Goal: Task Accomplishment & Management: Complete application form

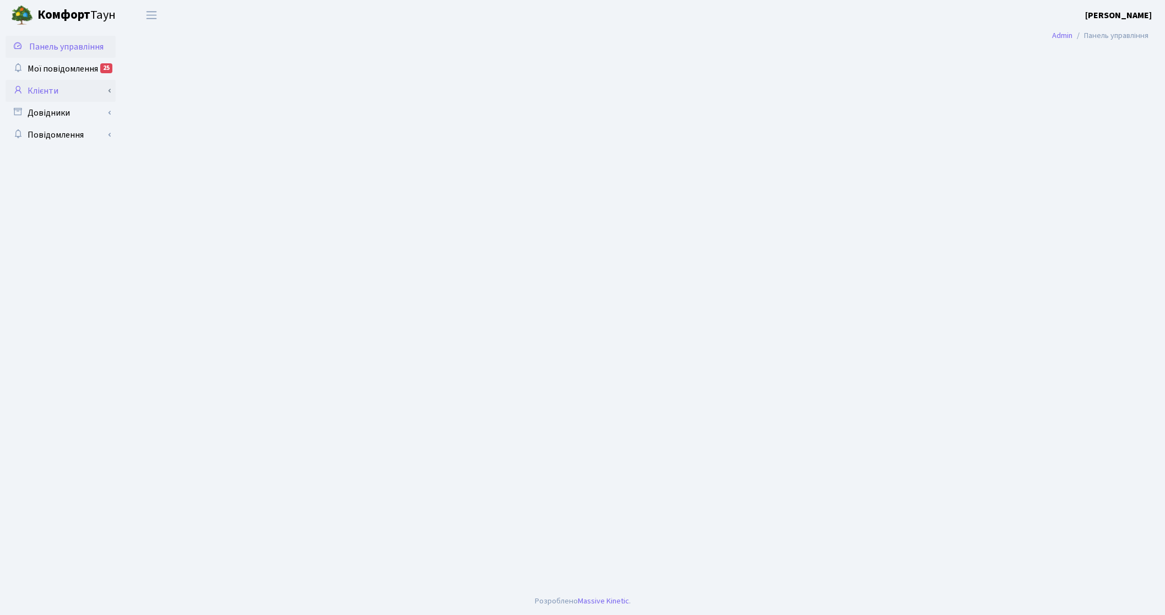
click at [59, 94] on link "Клієнти" at bounding box center [61, 91] width 110 height 22
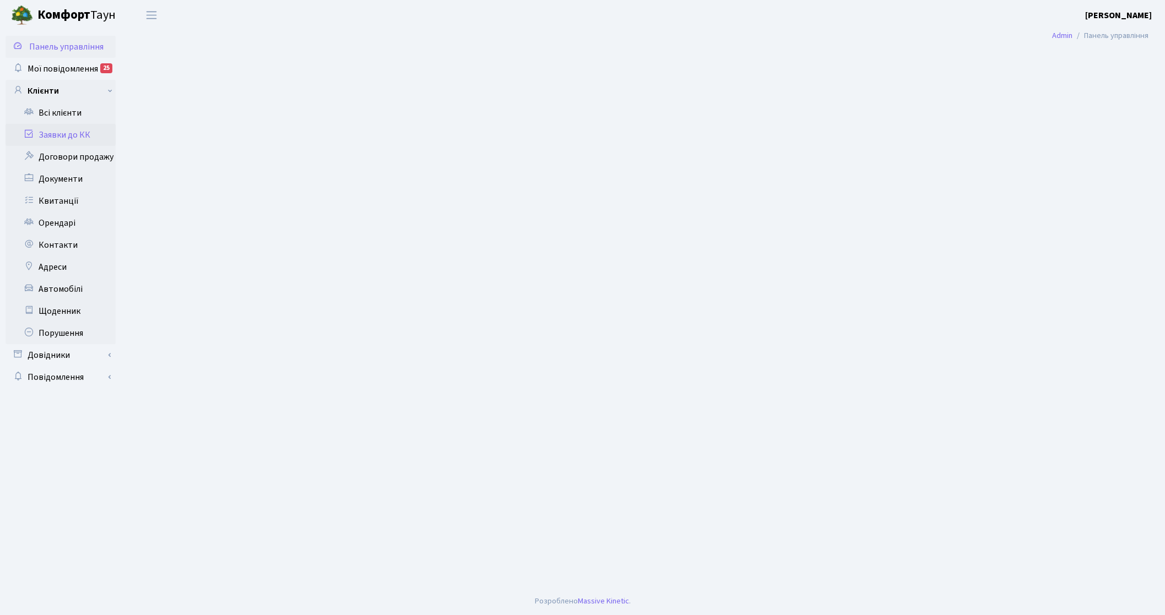
click at [71, 142] on link "Заявки до КК" at bounding box center [61, 135] width 110 height 22
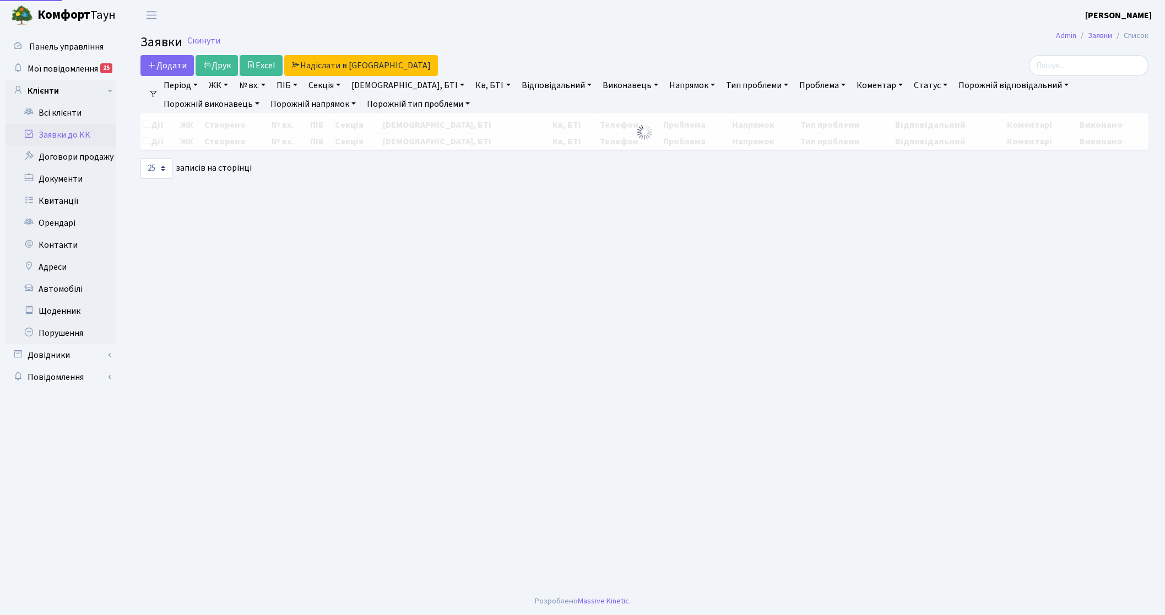
select select "25"
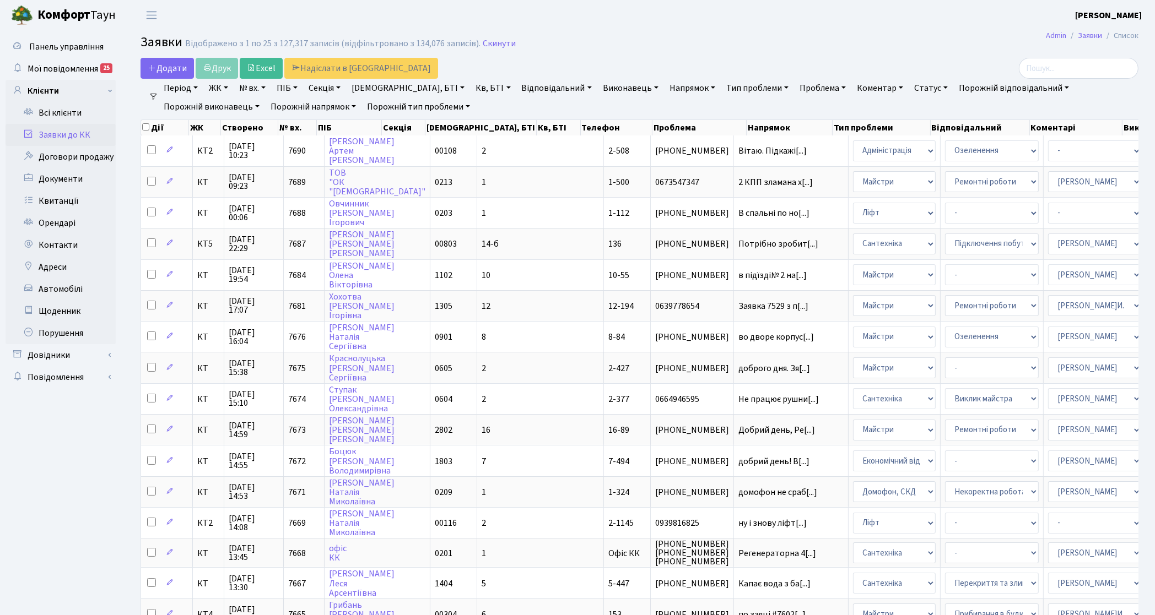
click at [665, 94] on link "Напрямок" at bounding box center [692, 88] width 55 height 19
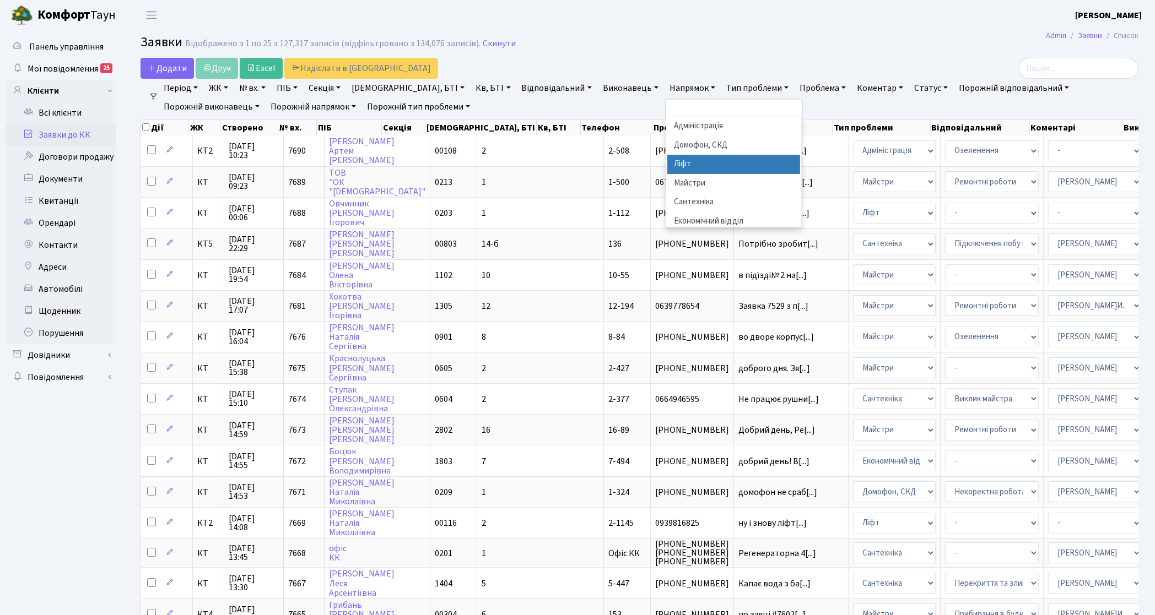
click at [667, 171] on li "Ліфт" at bounding box center [733, 164] width 133 height 19
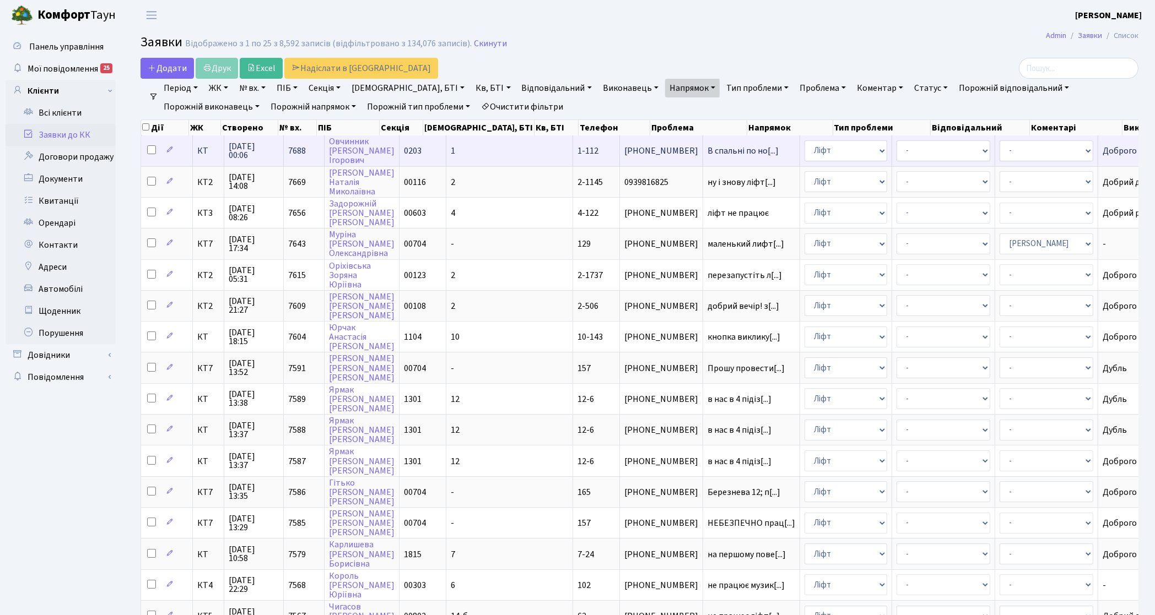
click at [208, 147] on span "КТ" at bounding box center [208, 151] width 22 height 9
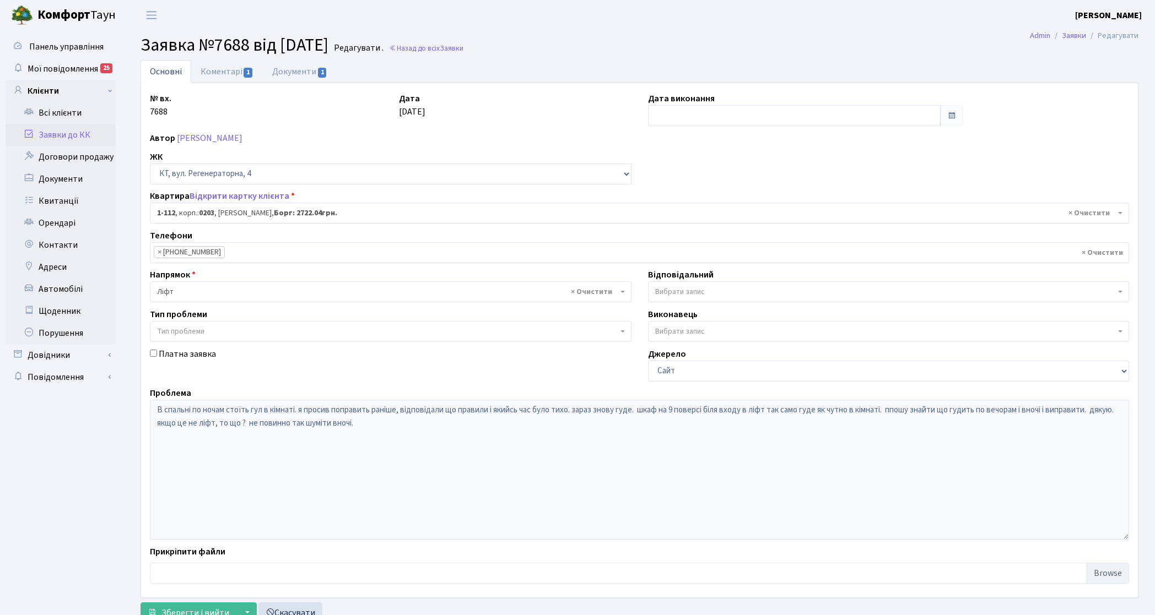
select select "112"
click at [234, 67] on link "Коментарі 1" at bounding box center [227, 71] width 72 height 23
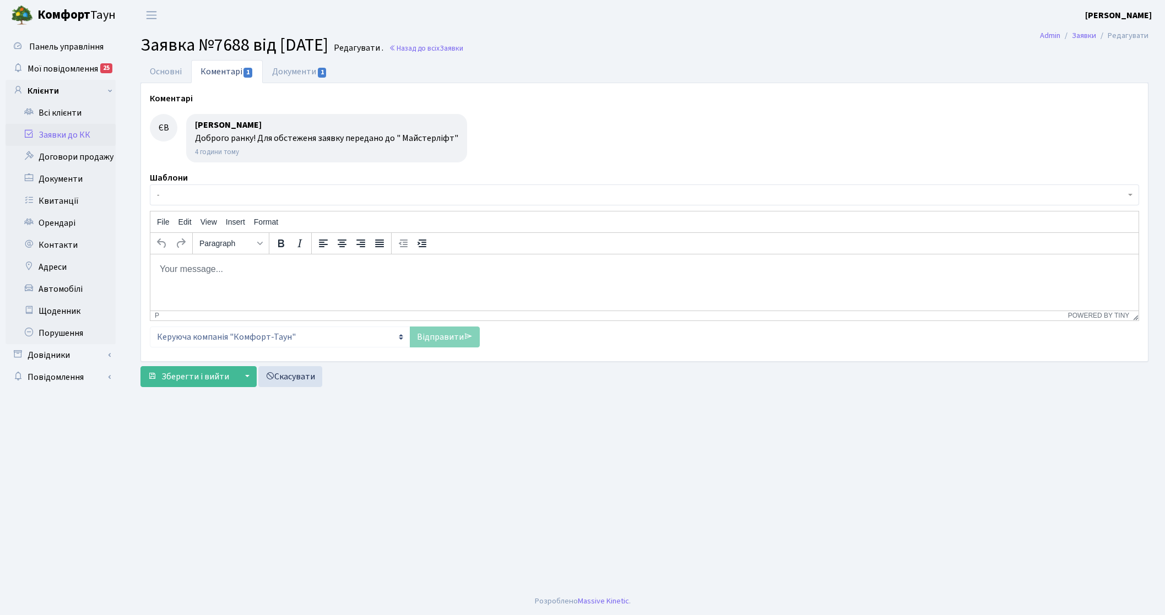
click at [263, 284] on html at bounding box center [644, 269] width 988 height 30
click at [74, 142] on link "Заявки до КК" at bounding box center [61, 135] width 110 height 22
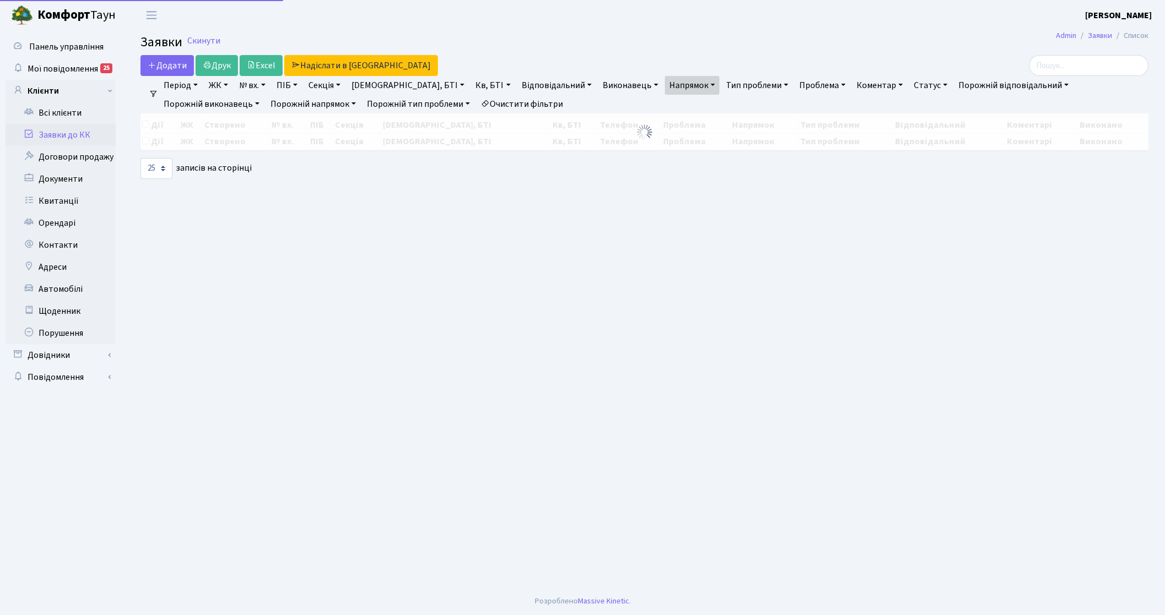
select select "25"
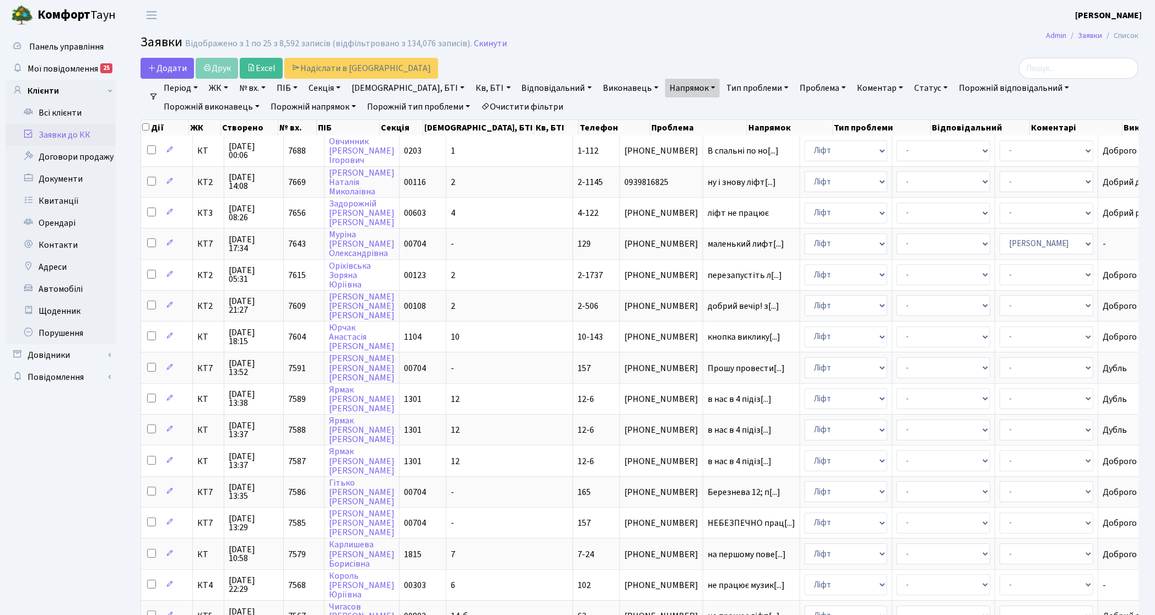
click at [477, 105] on link "Очистити фільтри" at bounding box center [522, 107] width 91 height 19
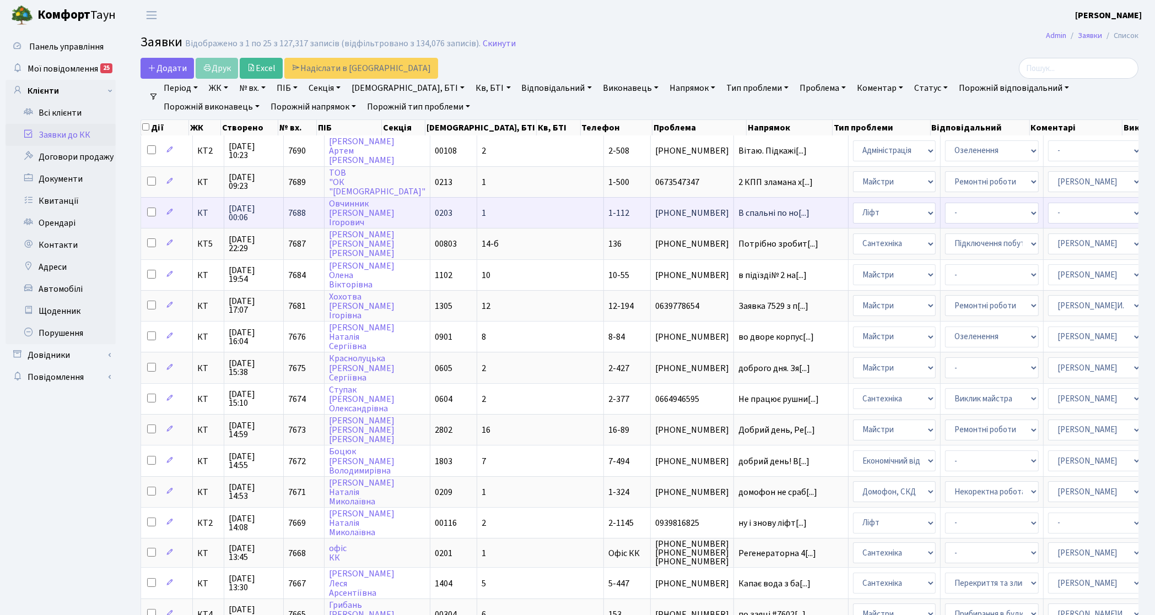
click at [655, 209] on span "(067) 220-78-07" at bounding box center [692, 213] width 74 height 9
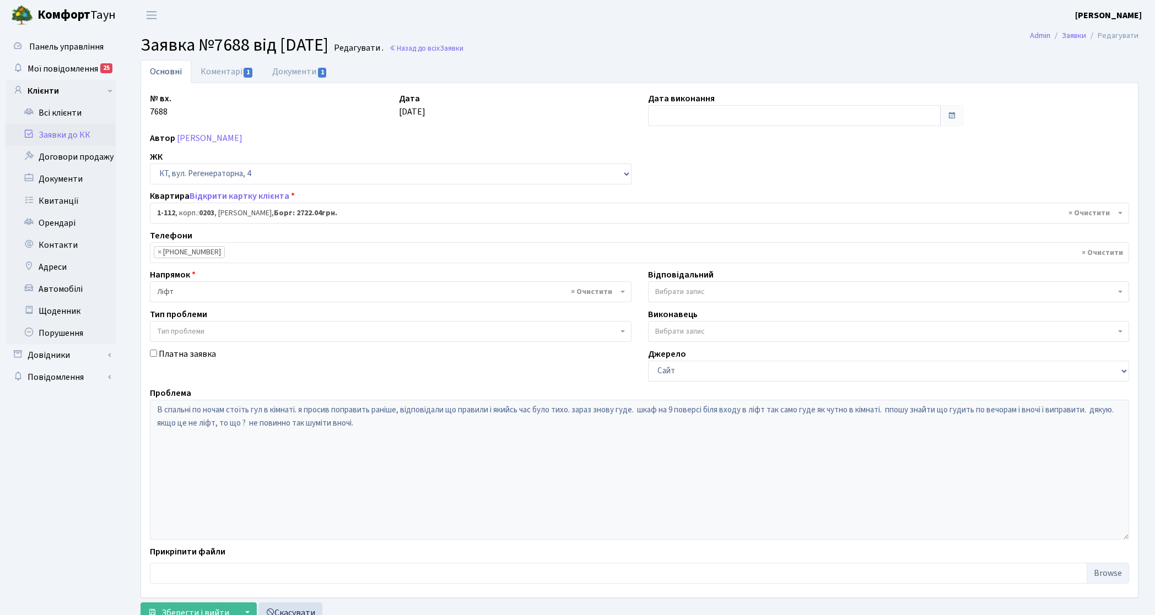
select select "112"
click at [59, 138] on link "Заявки до КК" at bounding box center [61, 135] width 110 height 22
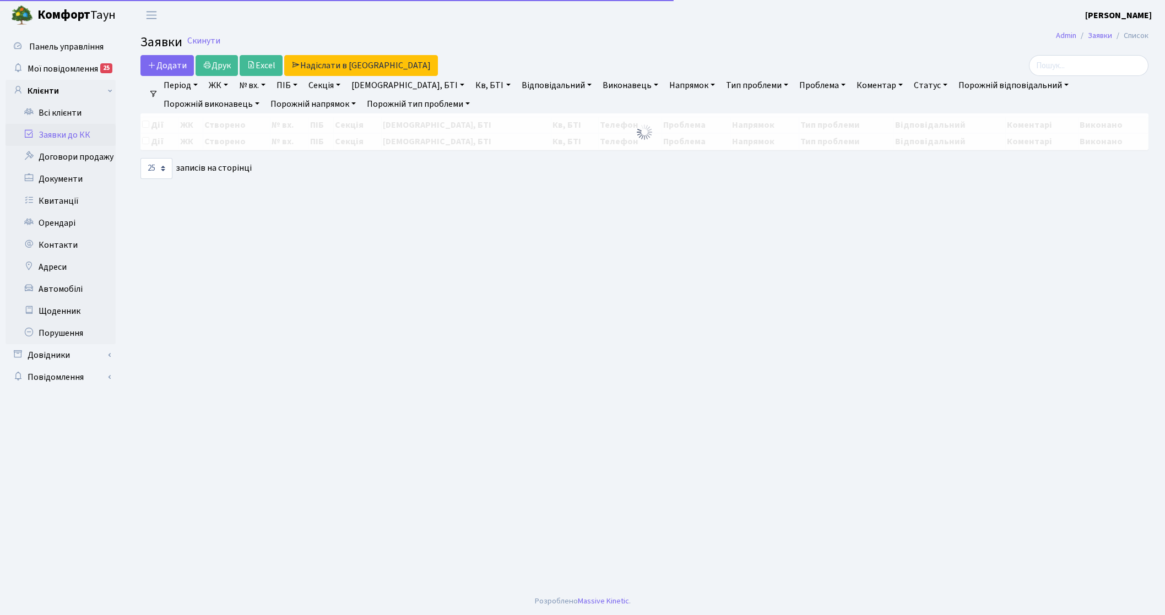
select select "25"
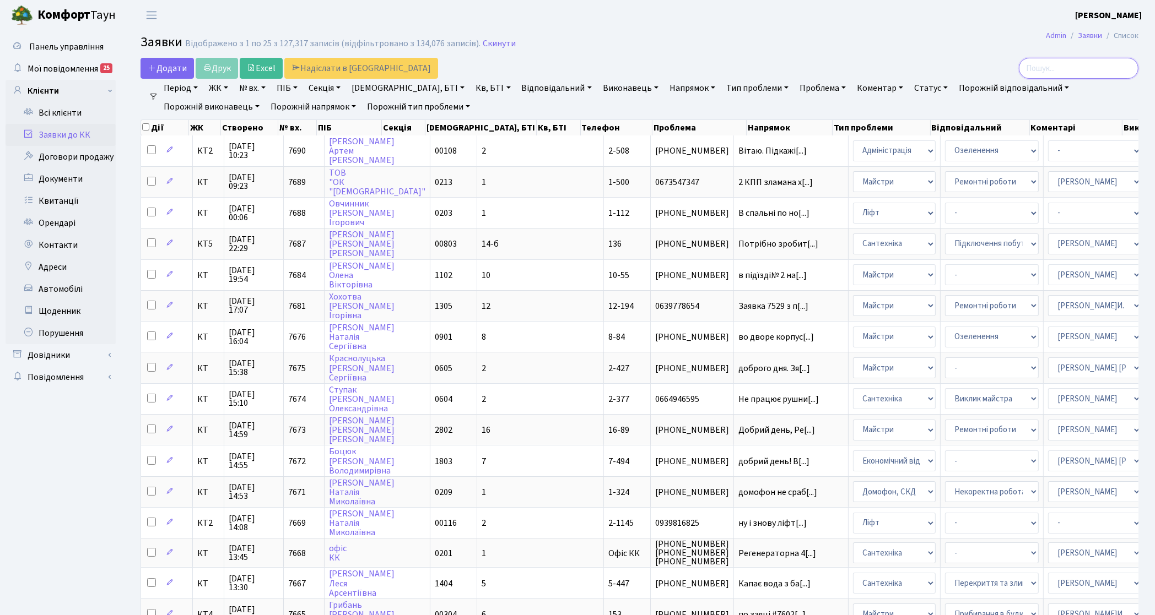
click at [1092, 77] on input "search" at bounding box center [1079, 68] width 120 height 21
type input "1-113"
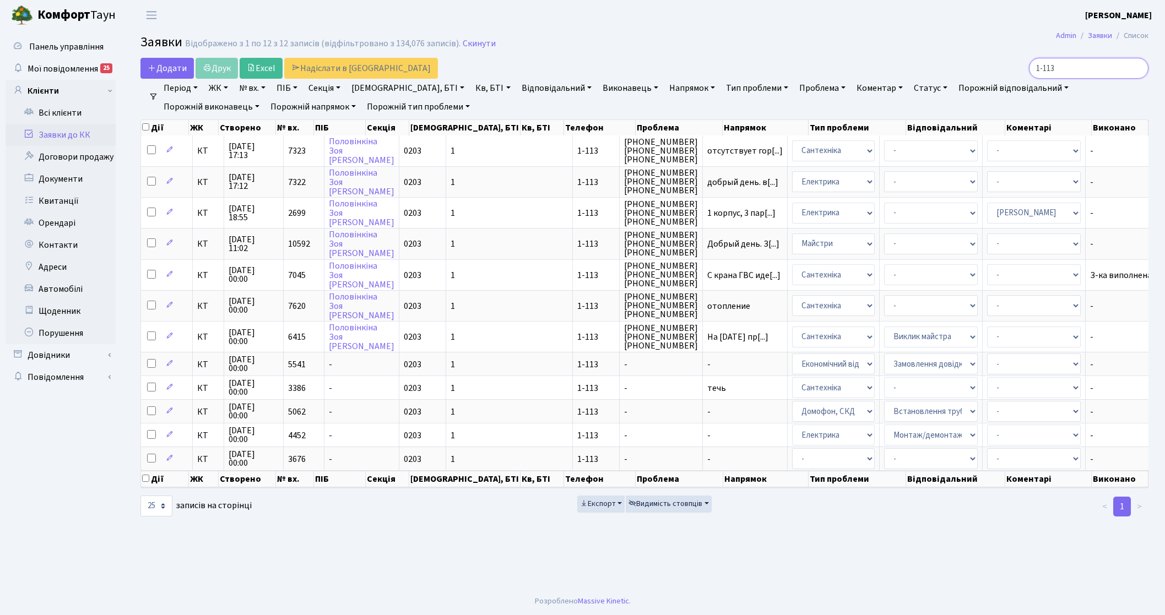
click at [1136, 70] on input "1-113" at bounding box center [1089, 68] width 120 height 21
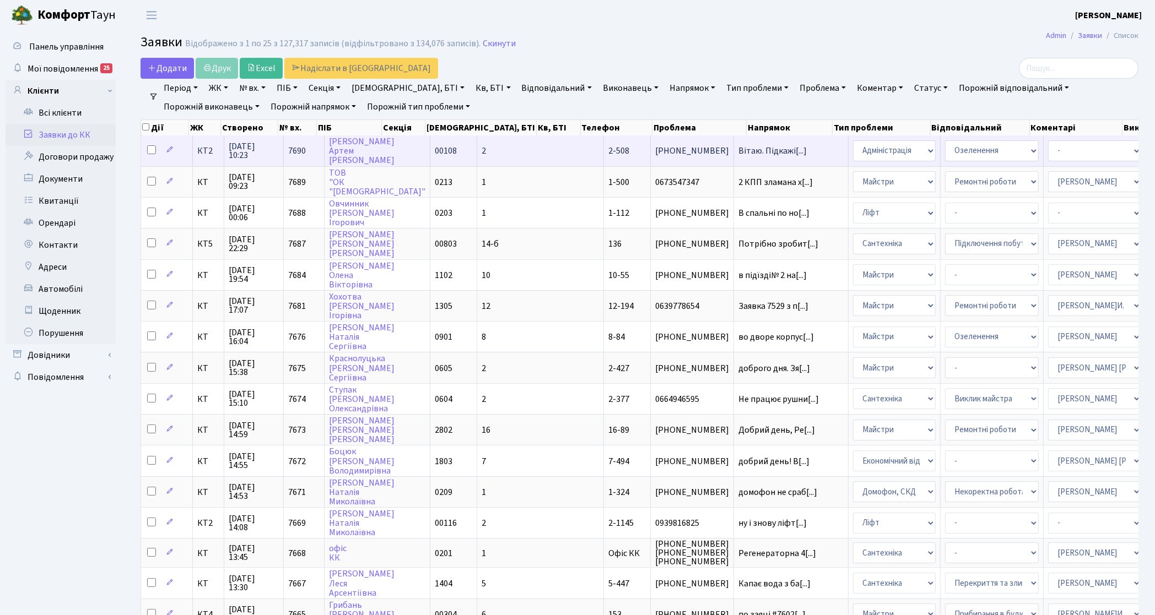
click at [204, 156] on td "КТ2" at bounding box center [208, 151] width 31 height 30
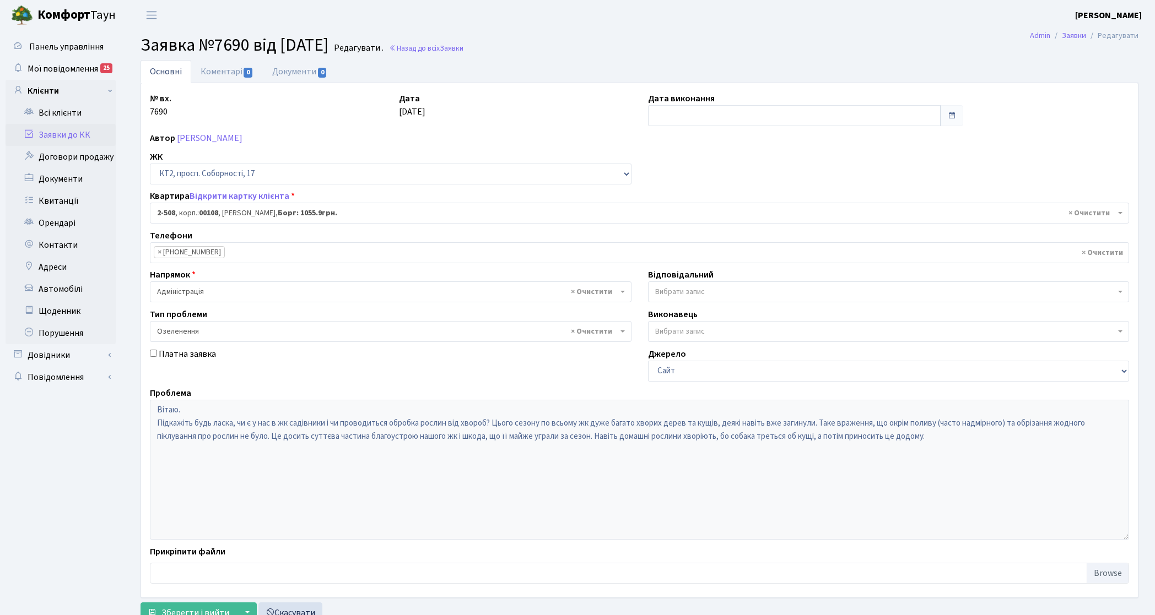
select select "15560"
select select "65"
click at [34, 134] on link "Заявки до КК" at bounding box center [61, 135] width 110 height 22
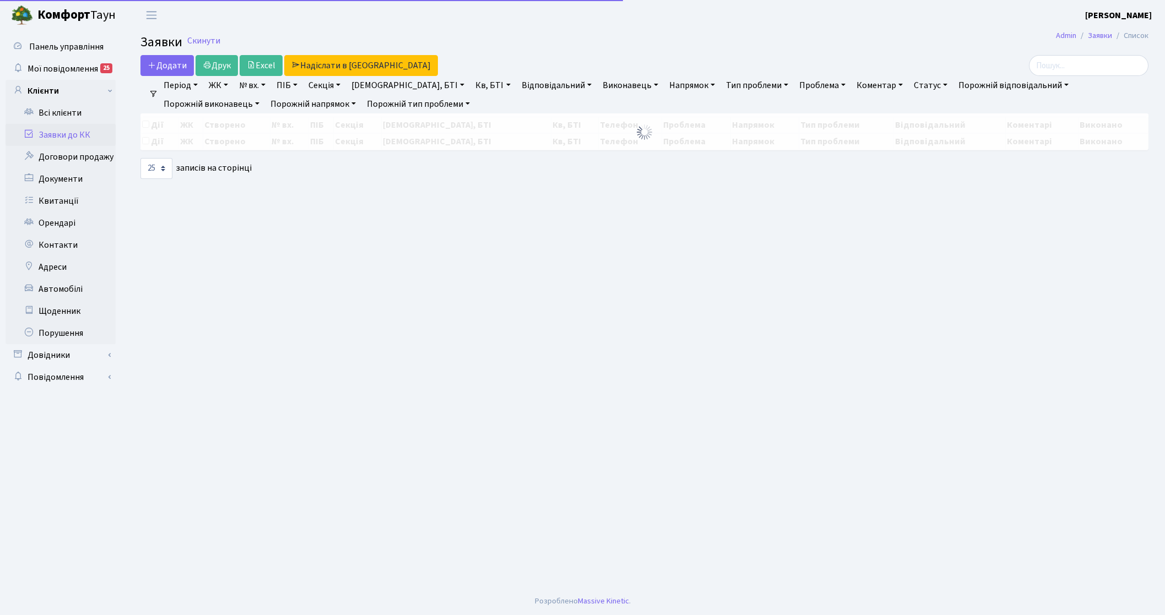
select select "25"
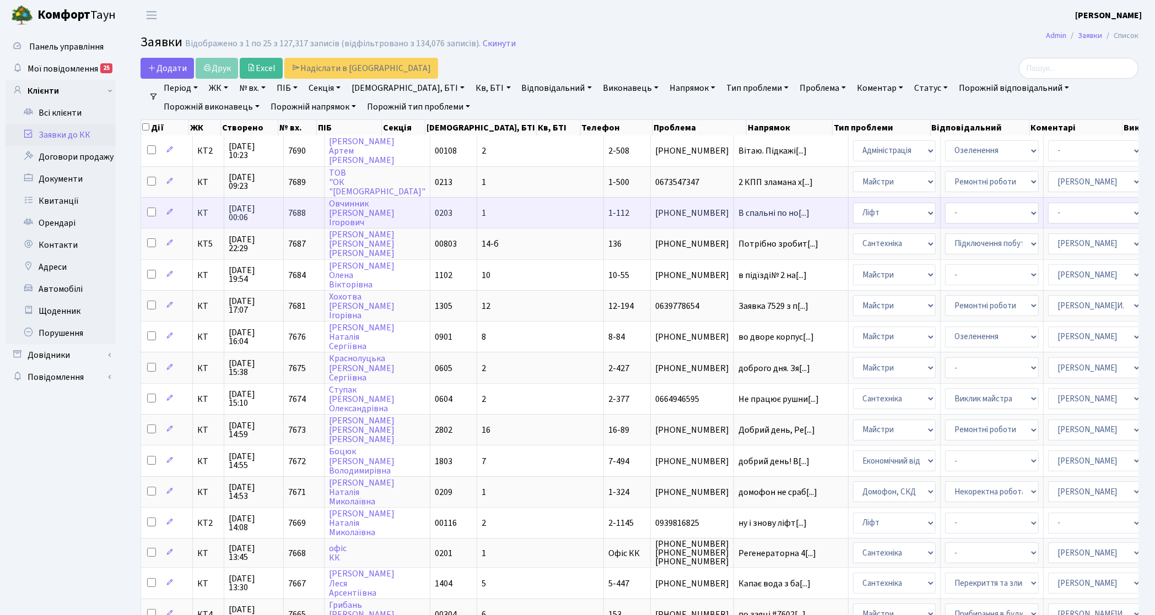
click at [203, 215] on span "КТ" at bounding box center [208, 213] width 22 height 9
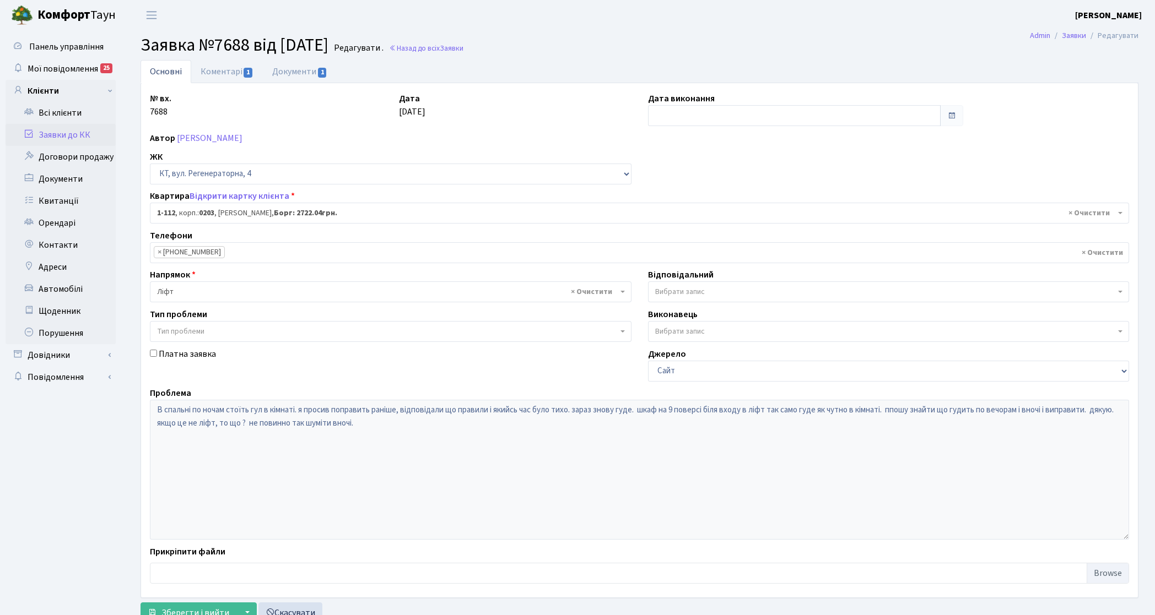
select select "112"
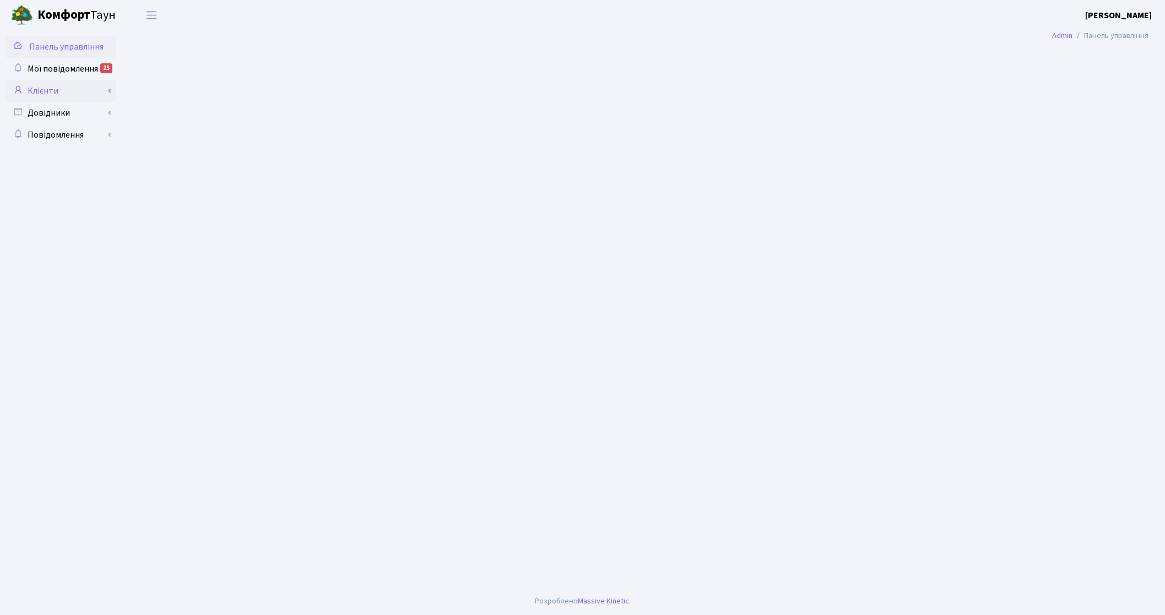
click at [51, 94] on link "Клієнти" at bounding box center [61, 91] width 110 height 22
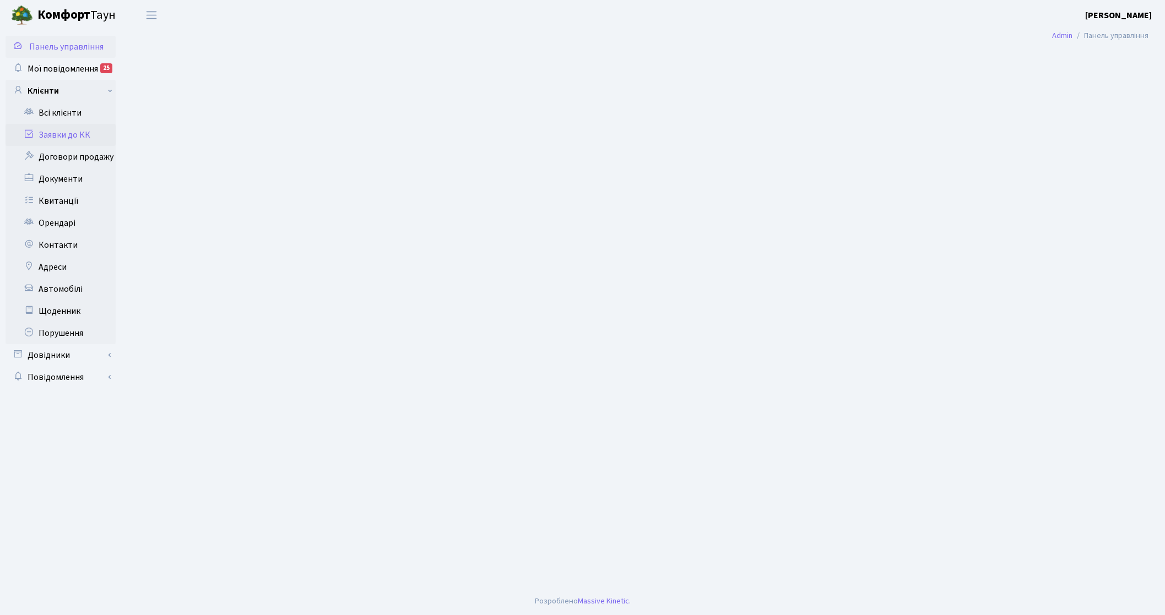
click at [50, 131] on link "Заявки до КК" at bounding box center [61, 135] width 110 height 22
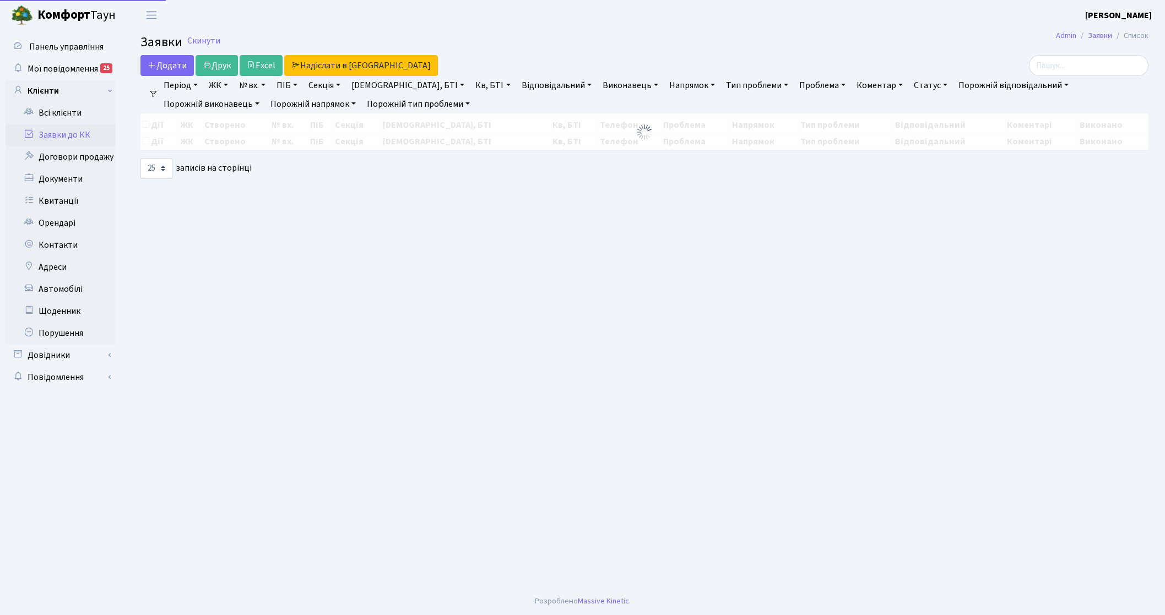
select select "25"
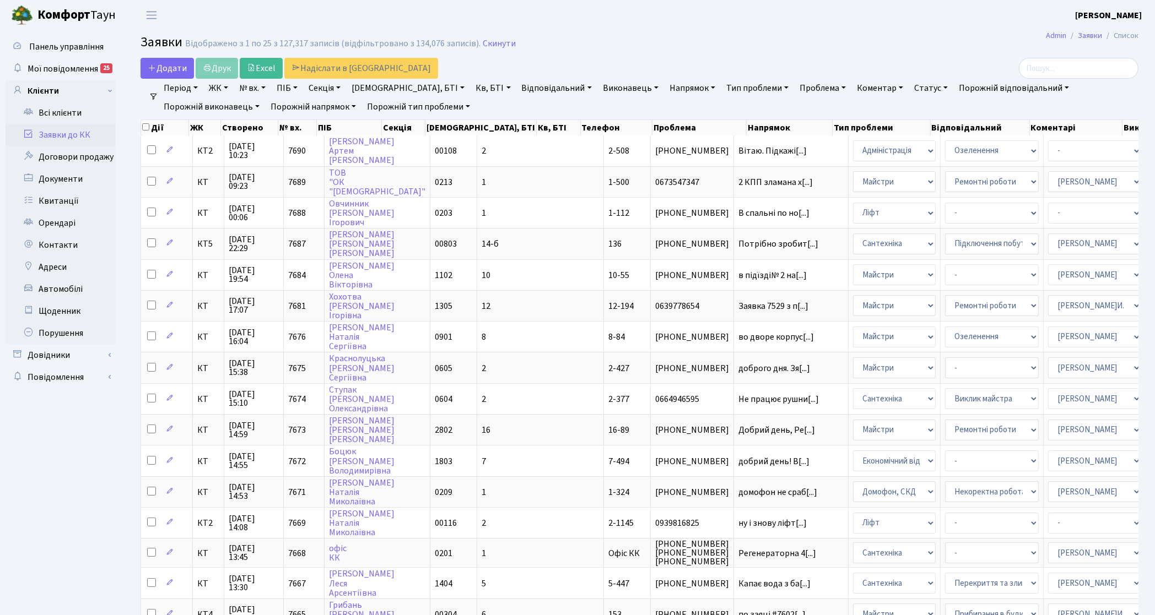
click at [517, 83] on link "Відповідальний" at bounding box center [556, 88] width 79 height 19
click at [518, 116] on ul "на" at bounding box center [586, 109] width 136 height 18
click at [517, 91] on link "Відповідальний" at bounding box center [556, 88] width 79 height 19
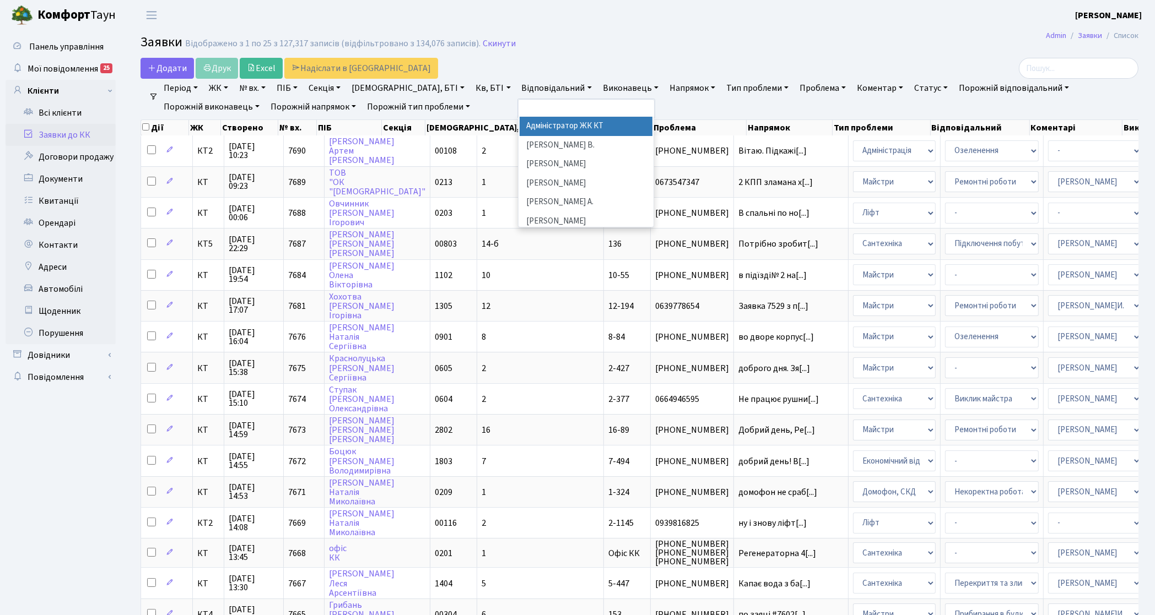
click at [517, 86] on link "Відповідальний" at bounding box center [556, 88] width 79 height 19
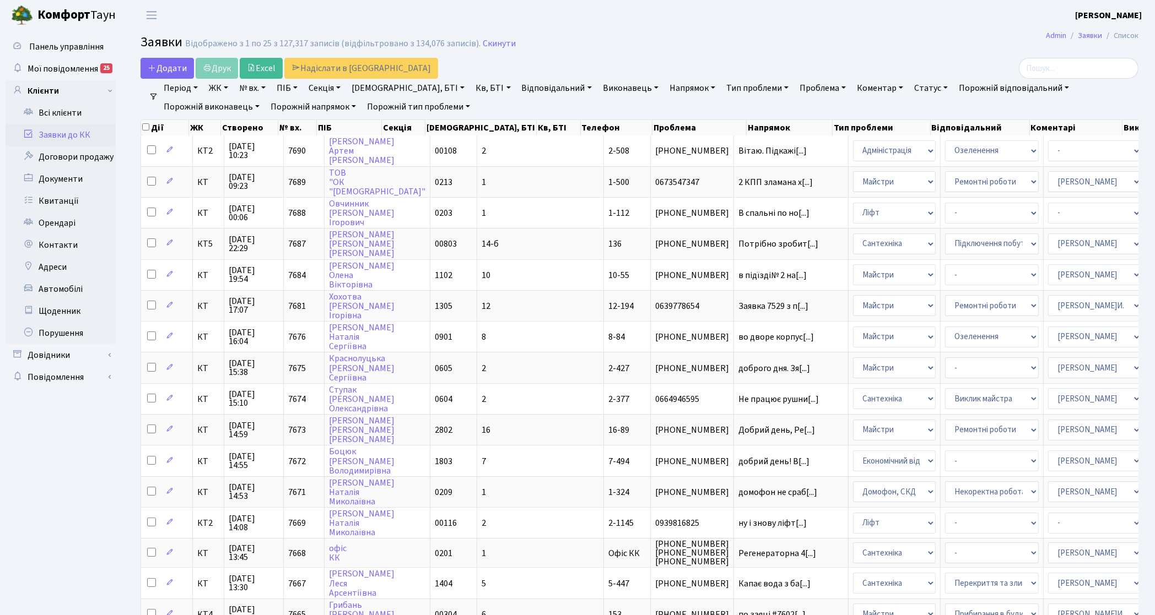
click at [517, 86] on link "Відповідальний" at bounding box center [556, 88] width 79 height 19
type input "нав"
click at [519, 128] on li "Навроцька Ю.В." at bounding box center [585, 126] width 133 height 19
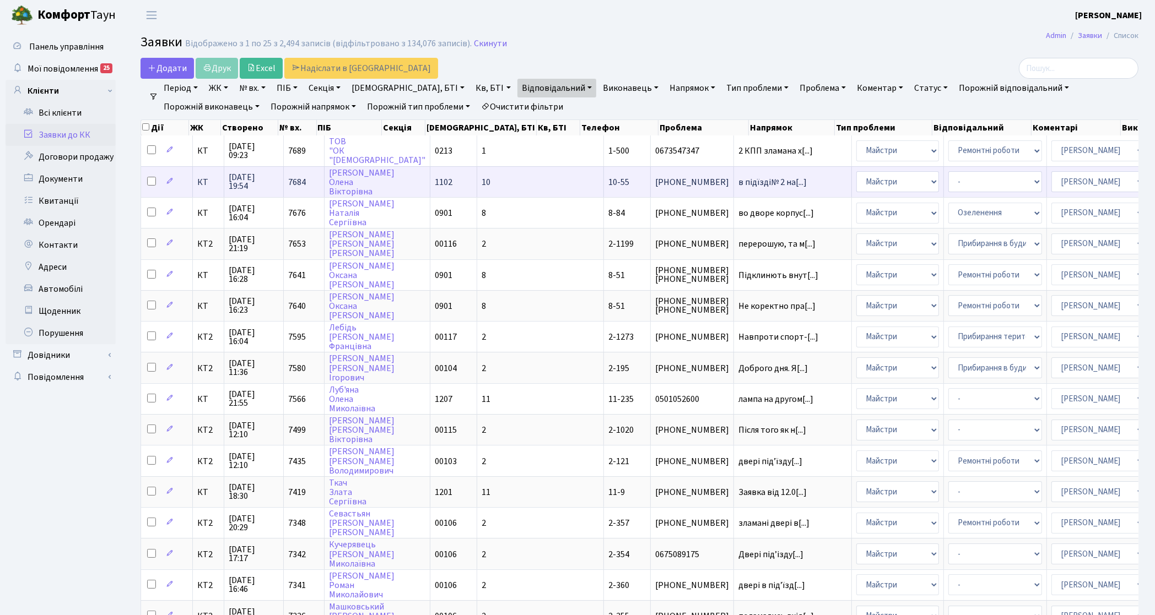
click at [200, 181] on span "КТ" at bounding box center [208, 182] width 22 height 9
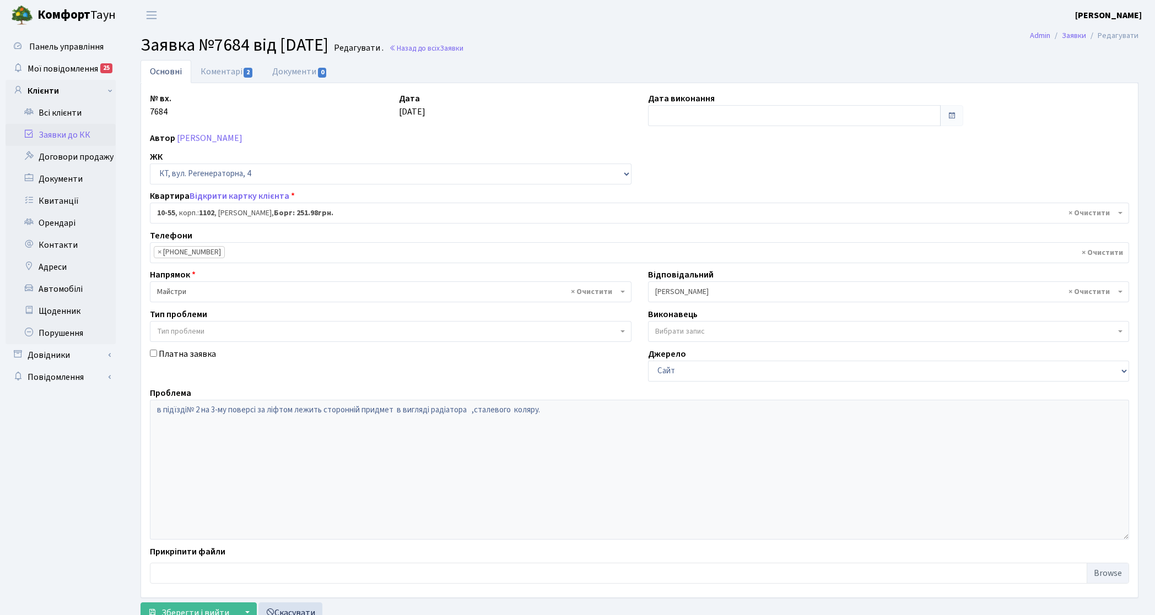
select select "6624"
click at [232, 76] on link "Коментарі 2" at bounding box center [227, 71] width 72 height 23
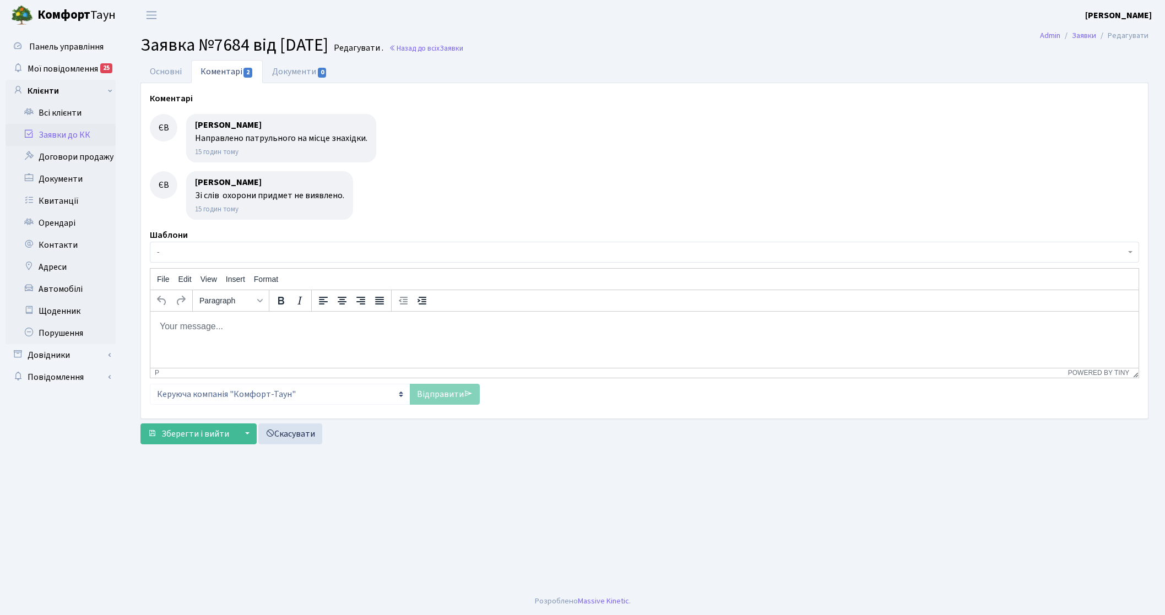
click at [83, 134] on link "Заявки до КК" at bounding box center [61, 135] width 110 height 22
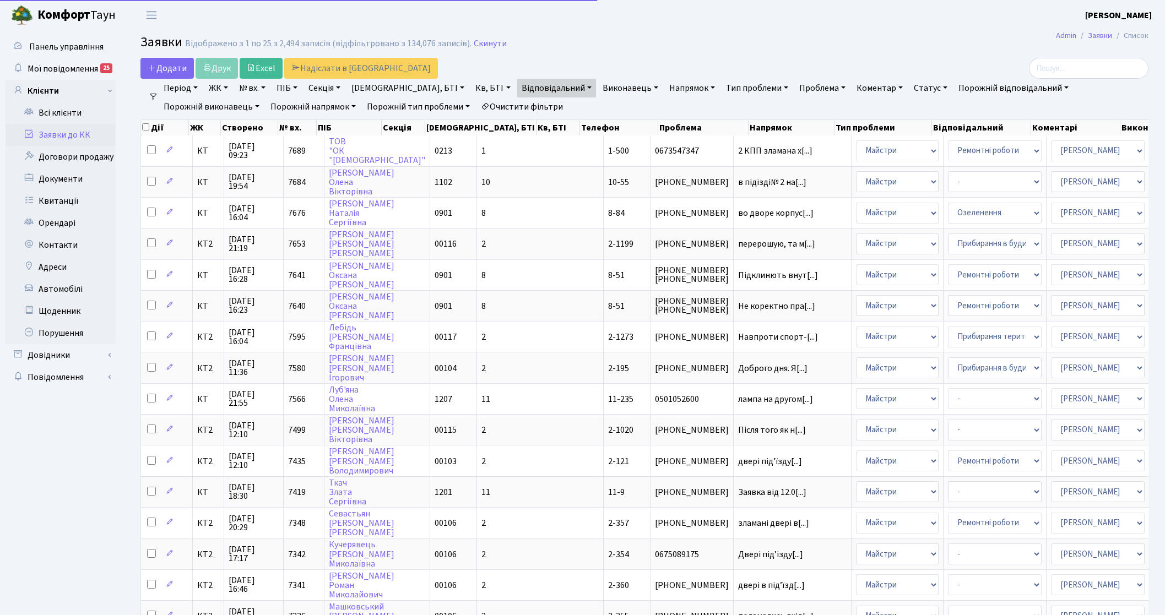
select select "25"
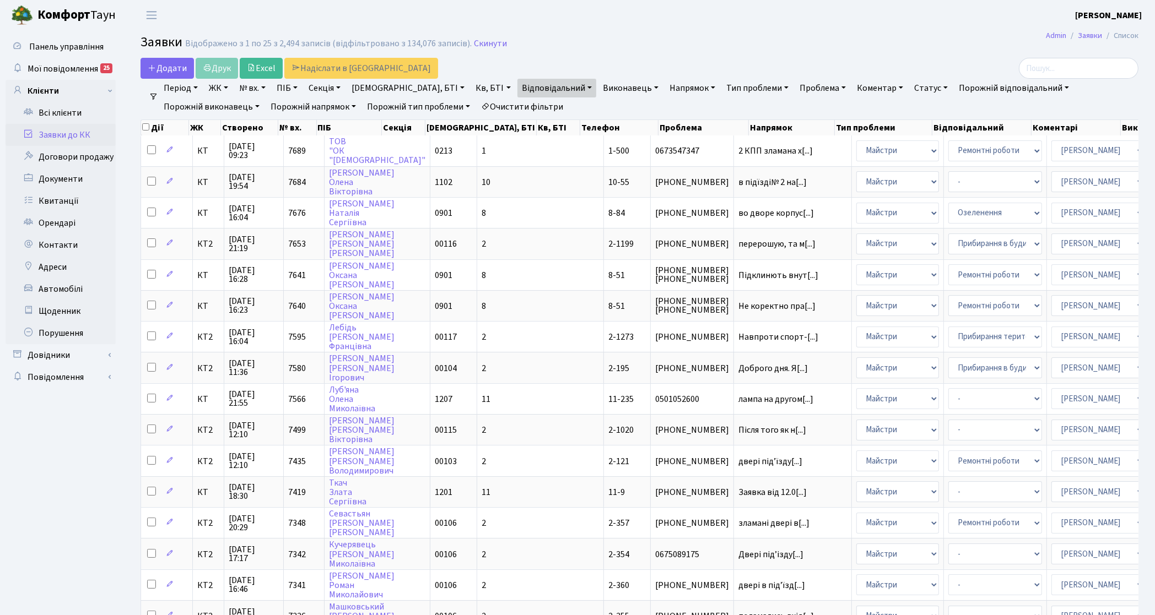
click at [477, 113] on link "Очистити фільтри" at bounding box center [522, 107] width 91 height 19
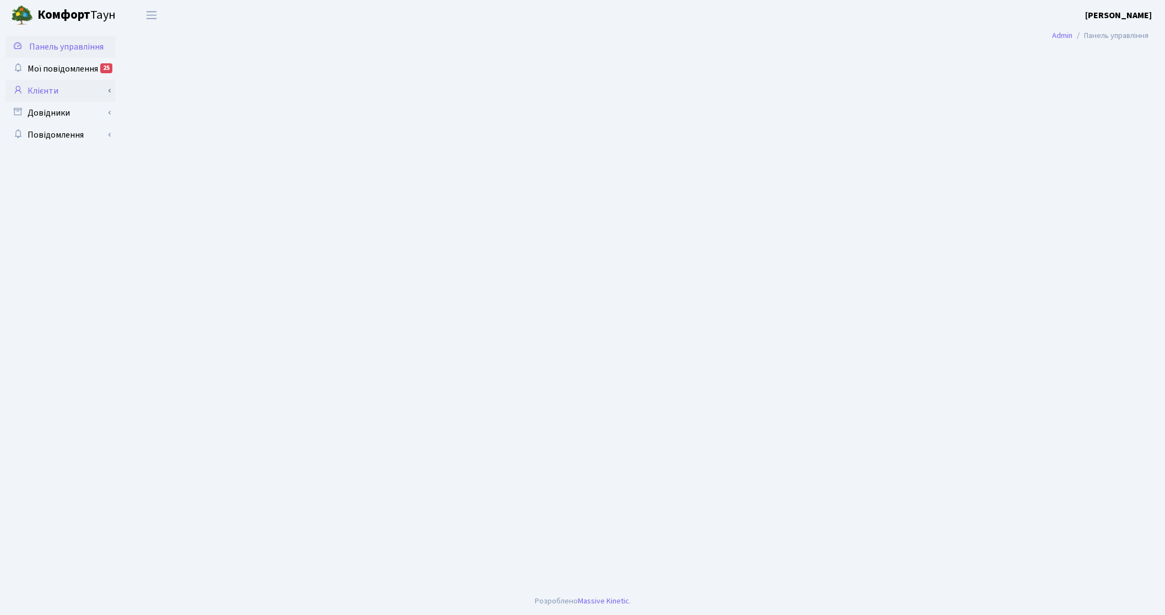
click at [70, 89] on link "Клієнти" at bounding box center [61, 91] width 110 height 22
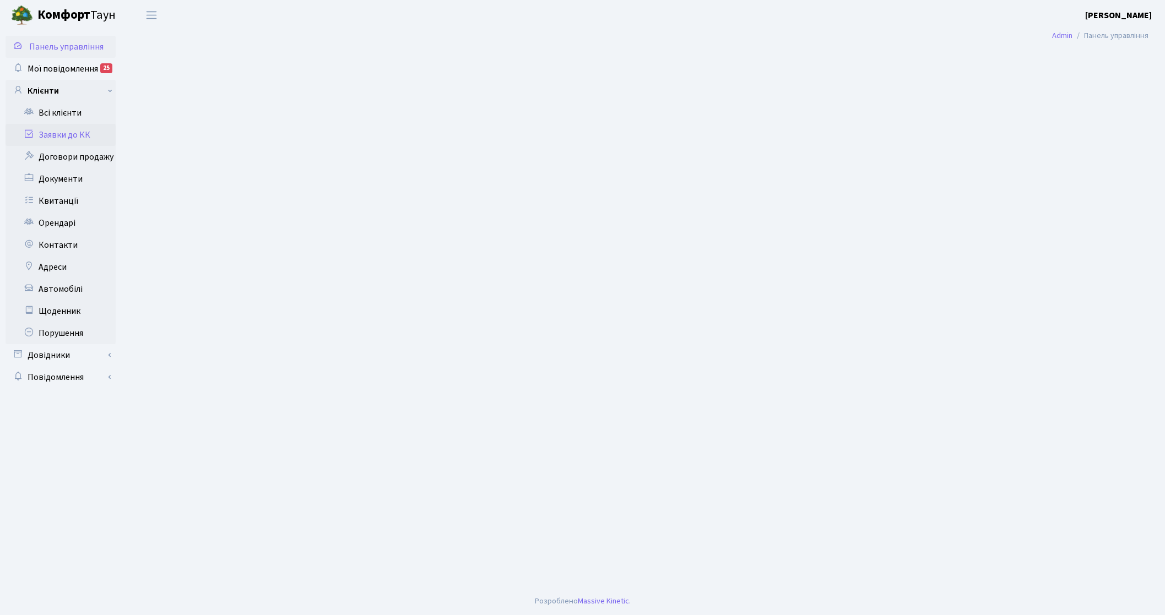
click at [90, 142] on link "Заявки до КК" at bounding box center [61, 135] width 110 height 22
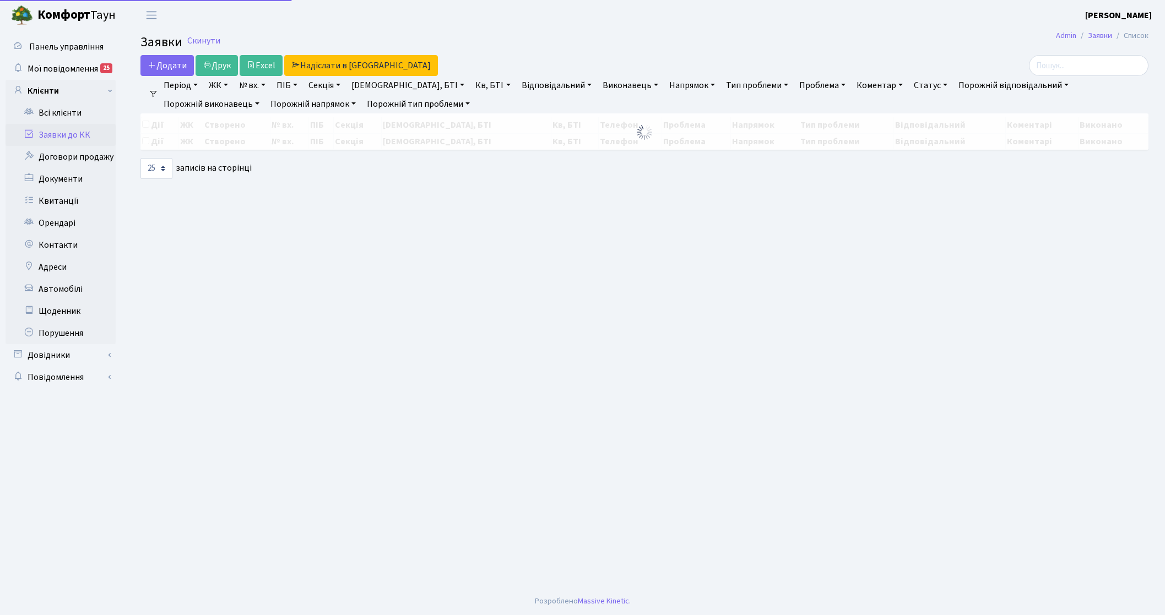
select select "25"
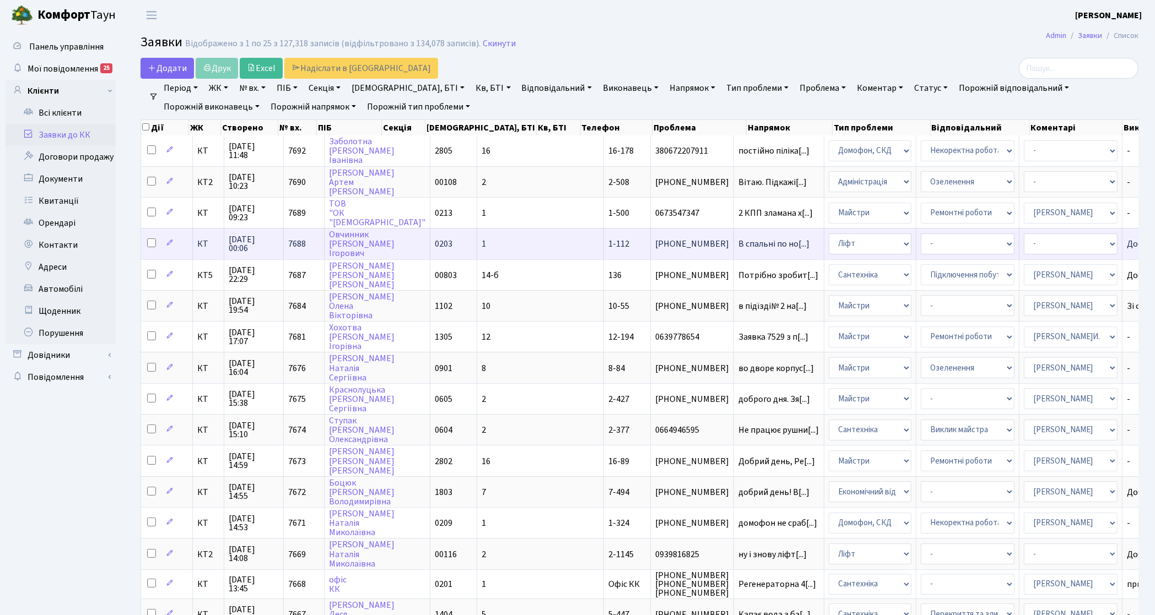
click at [203, 248] on td "КТ" at bounding box center [208, 243] width 31 height 31
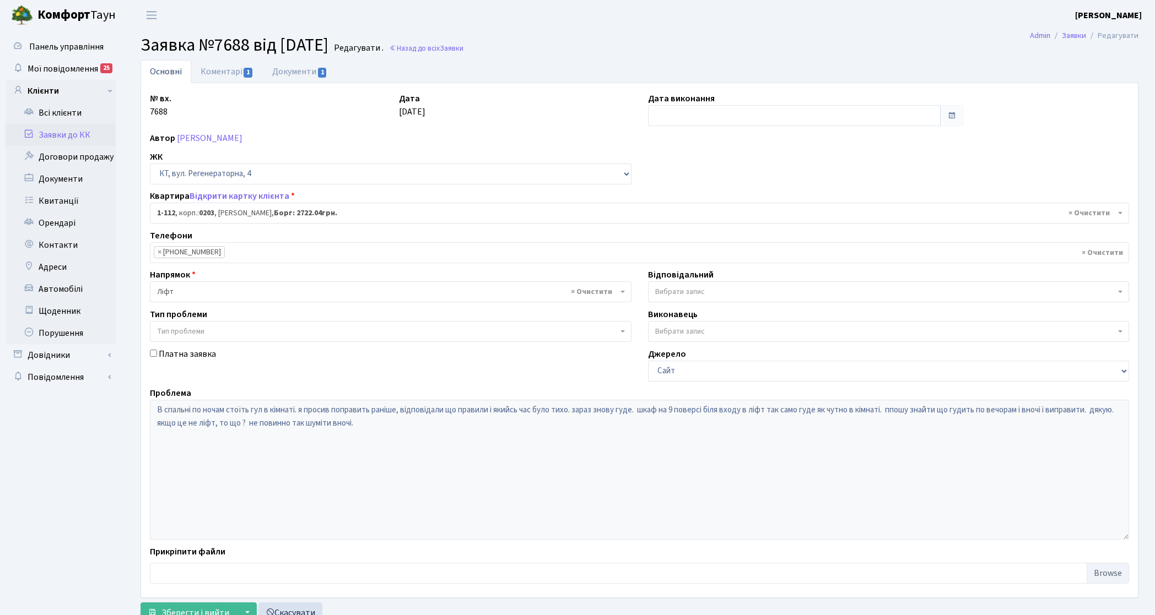
select select "112"
click at [231, 64] on link "Коментарі 1" at bounding box center [227, 71] width 72 height 23
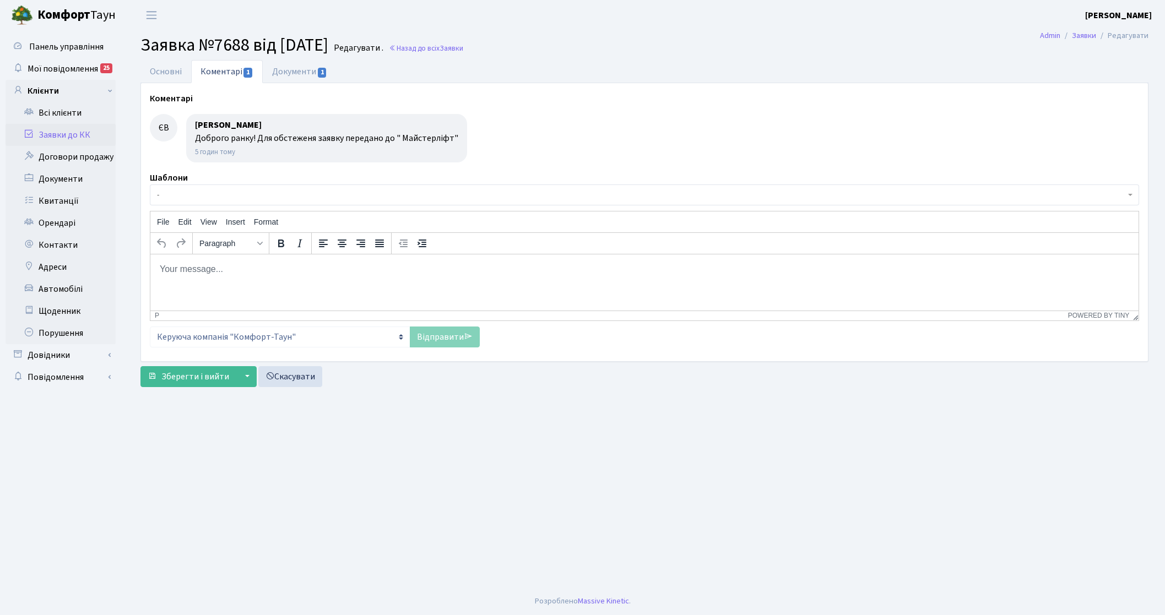
click at [221, 284] on html at bounding box center [644, 269] width 988 height 30
click at [477, 327] on link "Відправити" at bounding box center [445, 337] width 70 height 21
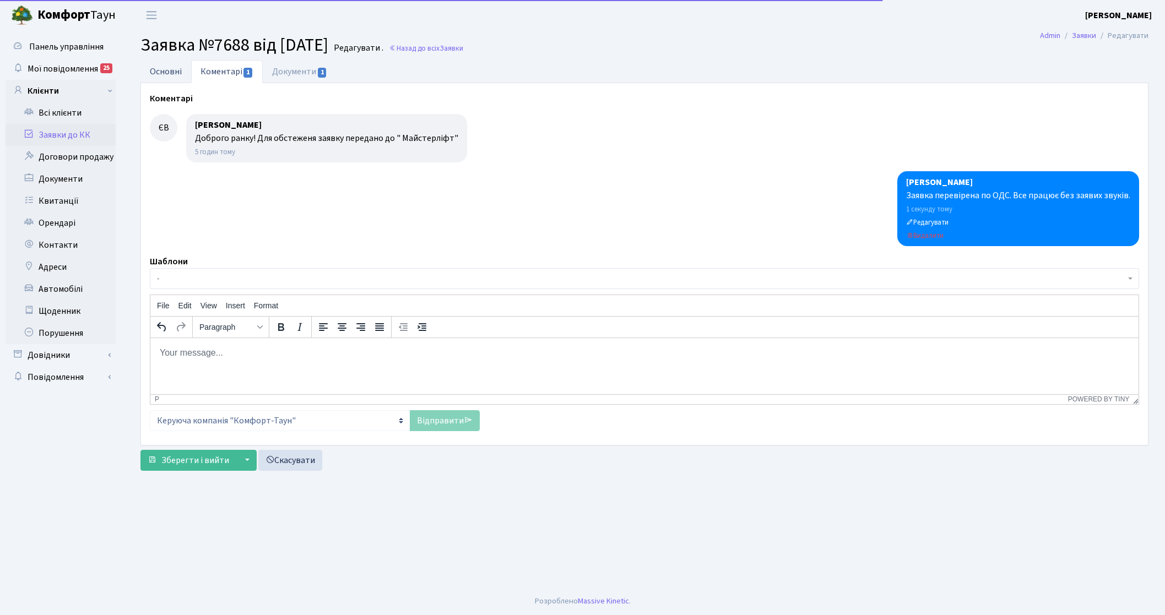
click at [147, 71] on link "Основні" at bounding box center [165, 71] width 51 height 23
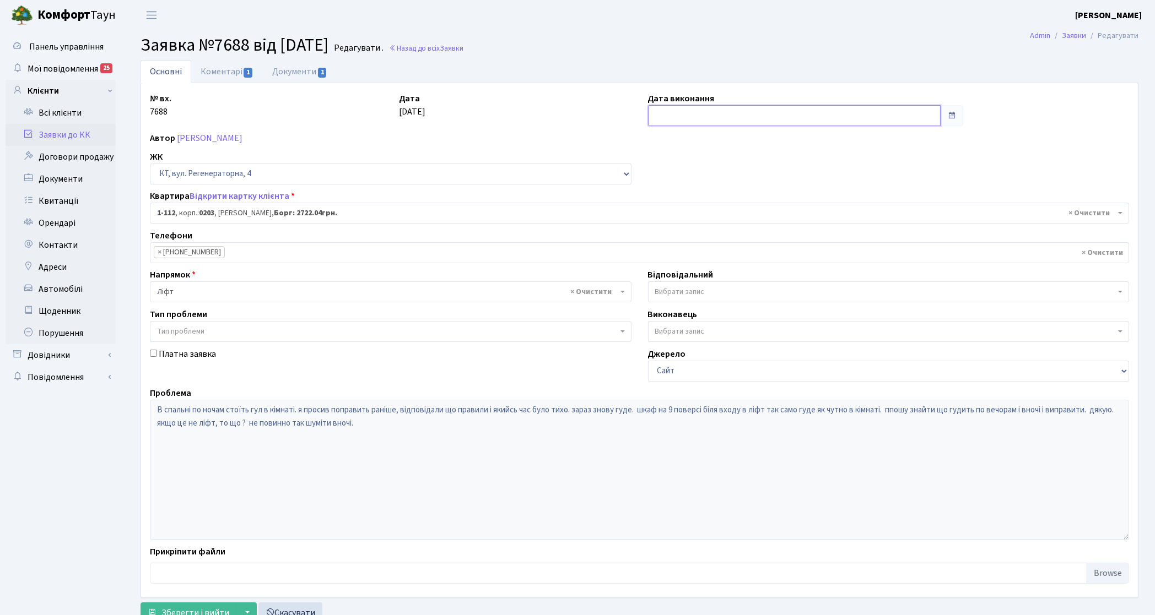
click at [797, 118] on input "text" at bounding box center [794, 115] width 293 height 21
click at [730, 189] on tr "1 2 3 4 5 6 7" at bounding box center [709, 188] width 116 height 17
click at [725, 188] on td "5" at bounding box center [725, 188] width 17 height 17
type input "[DATE]"
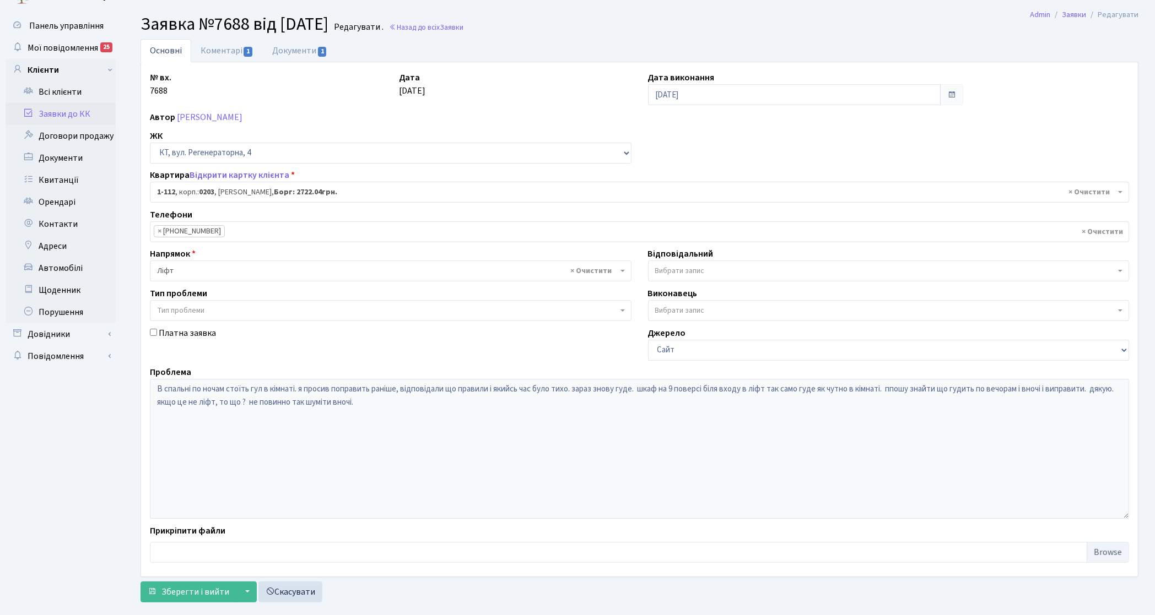
scroll to position [42, 0]
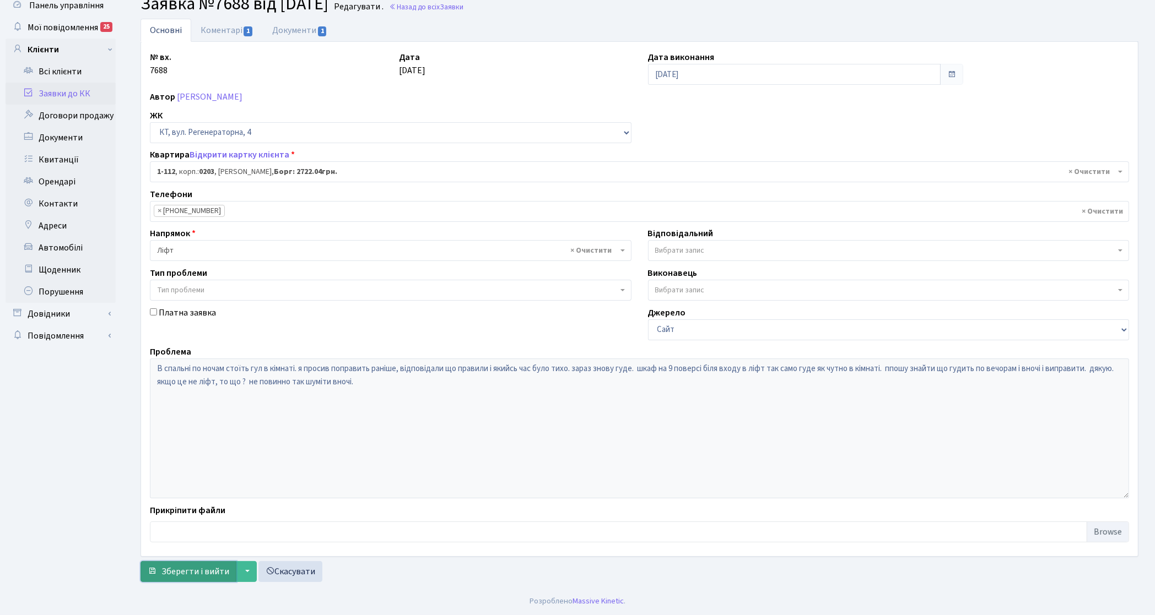
click at [183, 562] on button "Зберегти і вийти" at bounding box center [188, 571] width 96 height 21
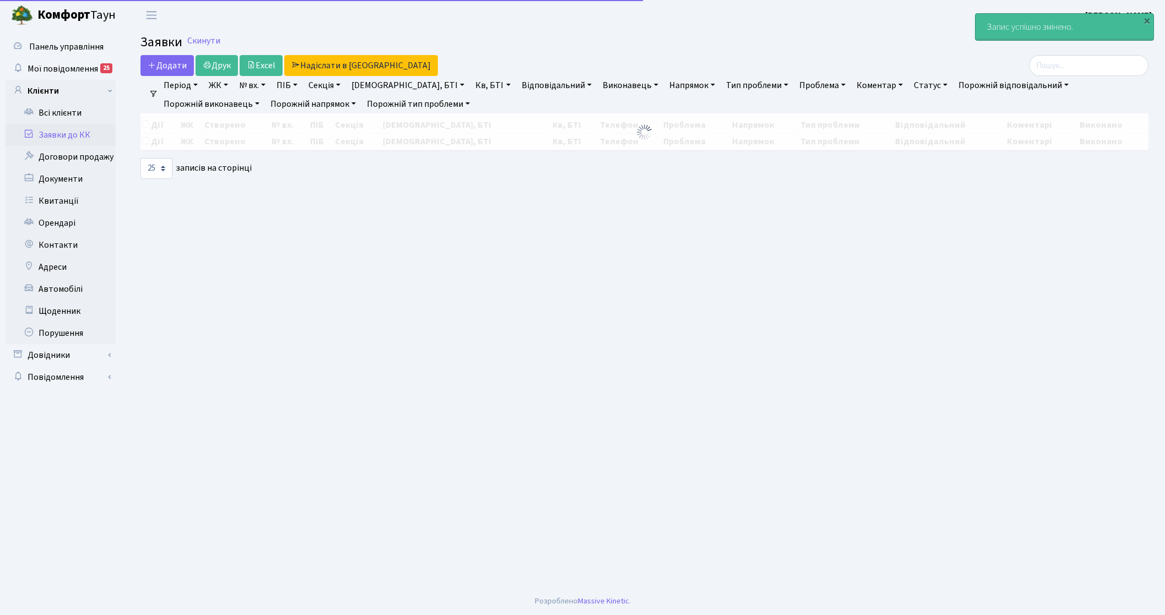
select select "25"
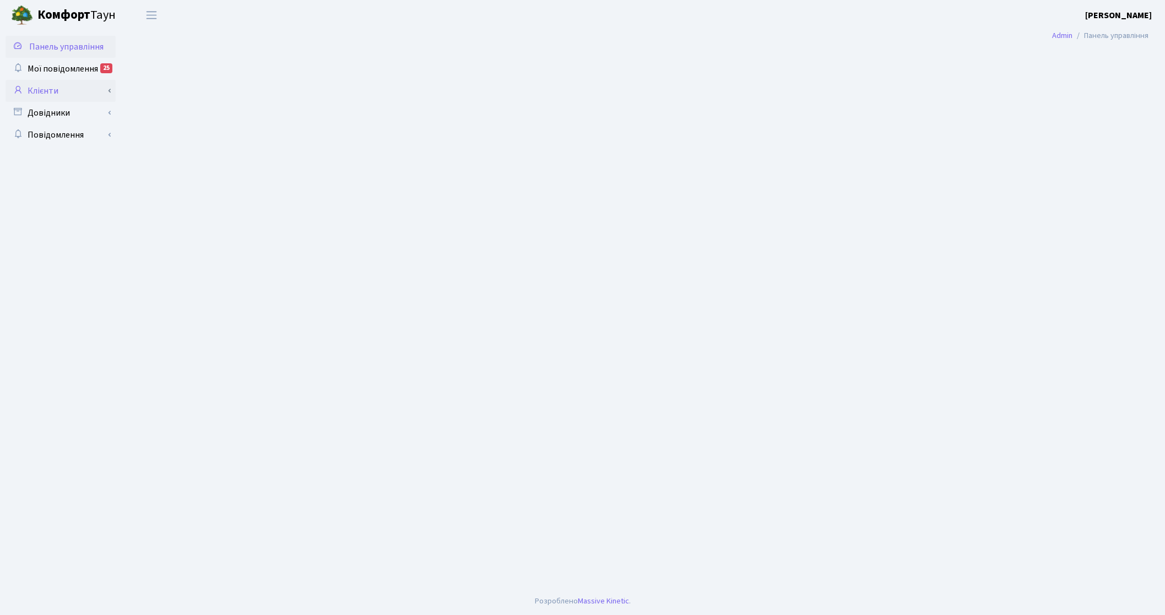
click at [77, 98] on link "Клієнти" at bounding box center [61, 91] width 110 height 22
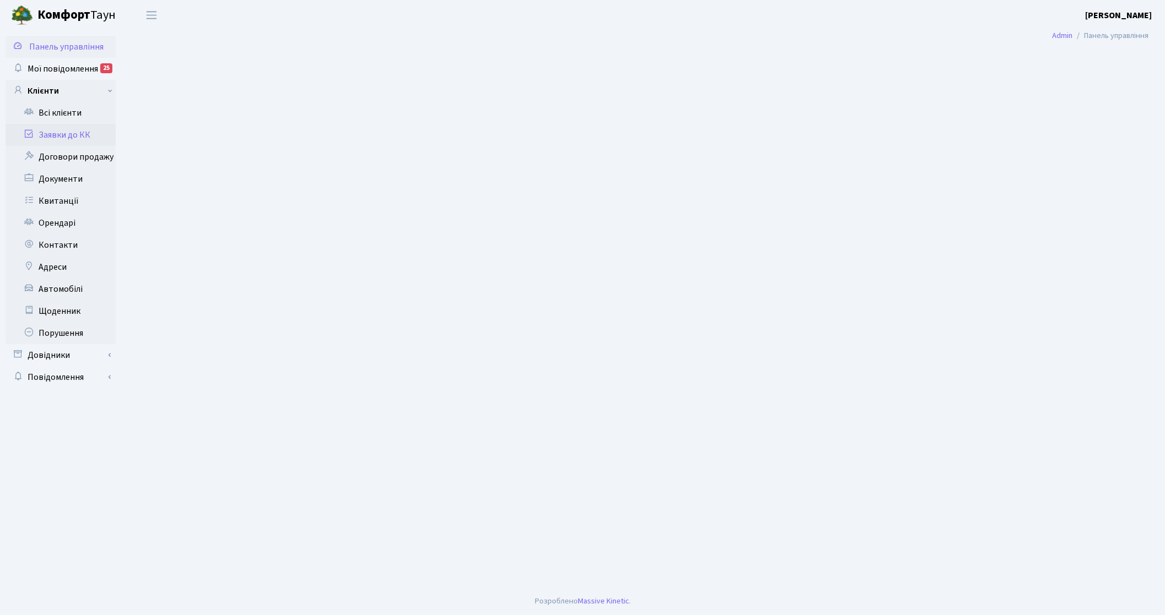
click at [79, 135] on link "Заявки до КК" at bounding box center [61, 135] width 110 height 22
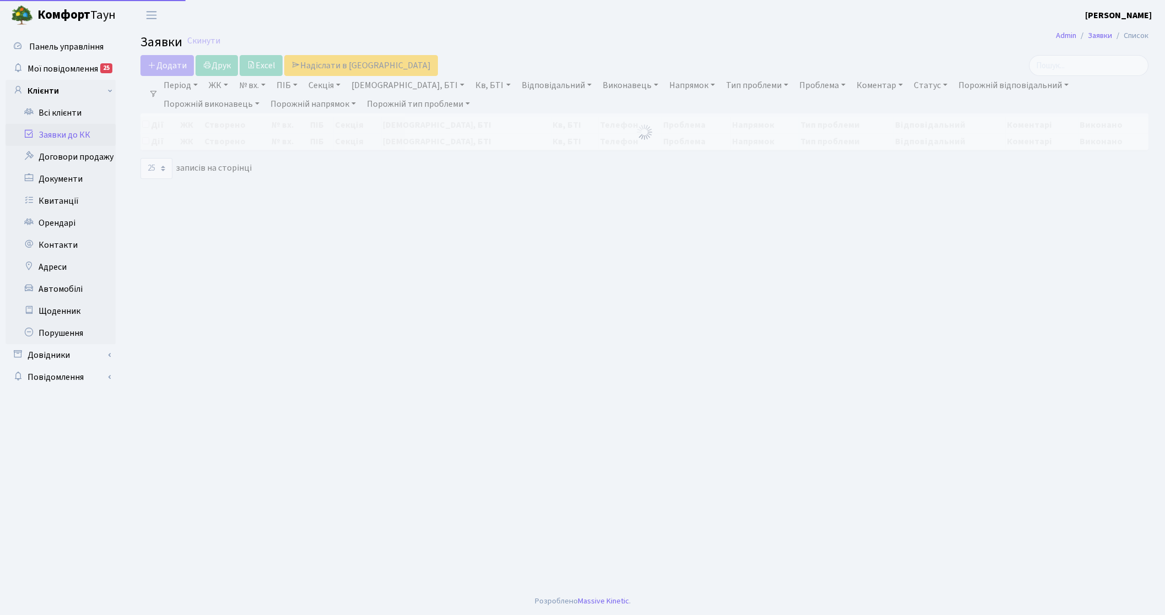
select select "25"
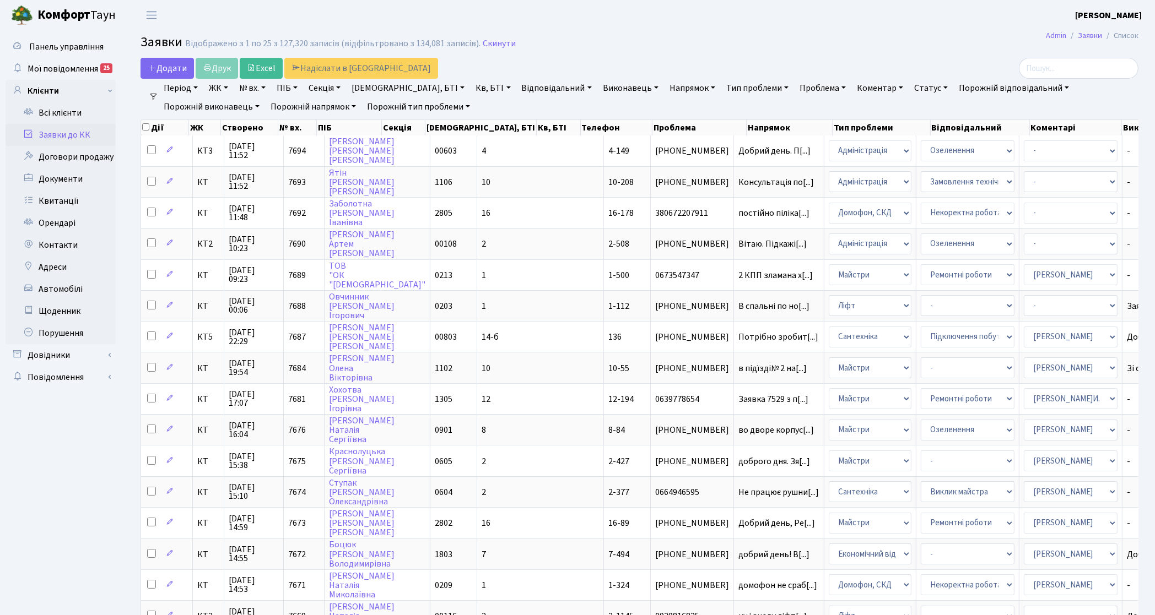
click at [61, 136] on link "Заявки до КК" at bounding box center [61, 135] width 110 height 22
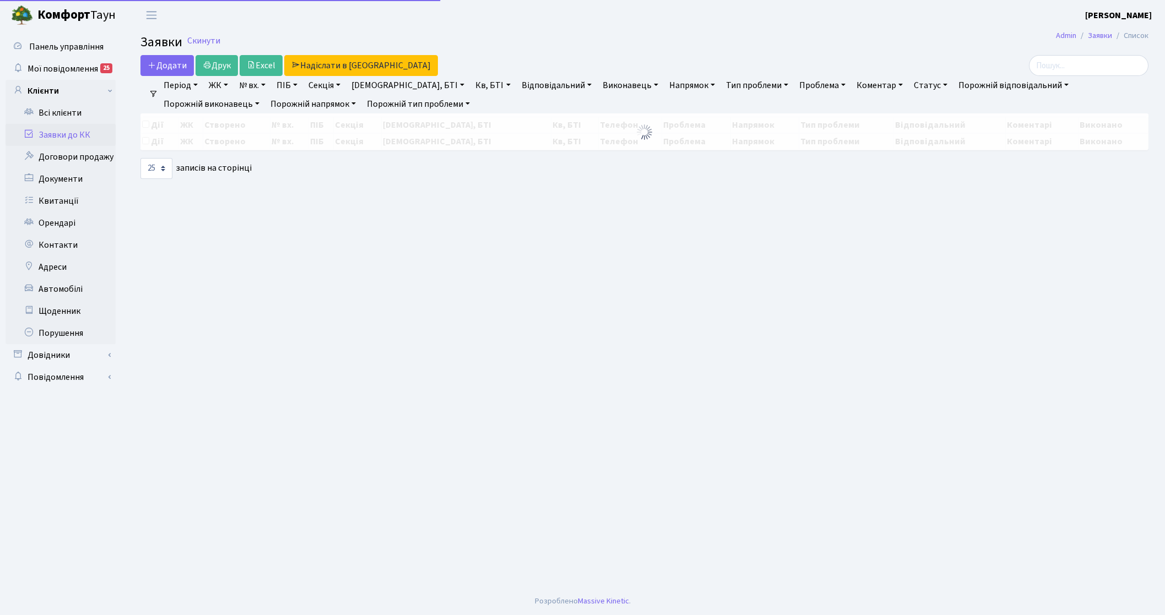
select select "25"
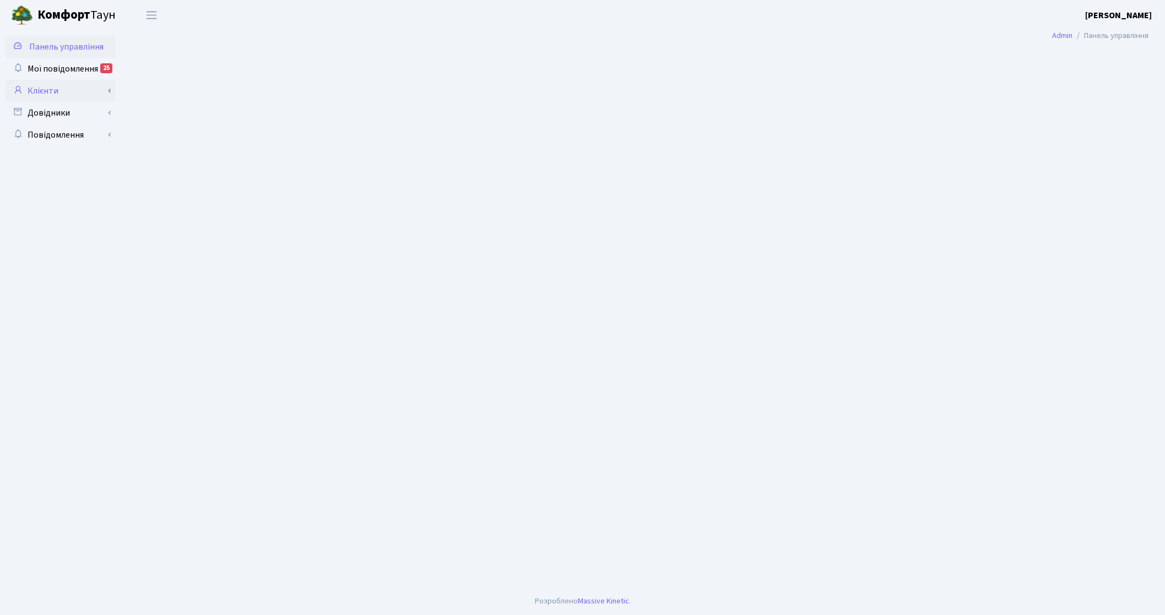
click at [46, 86] on link "Клієнти" at bounding box center [61, 91] width 110 height 22
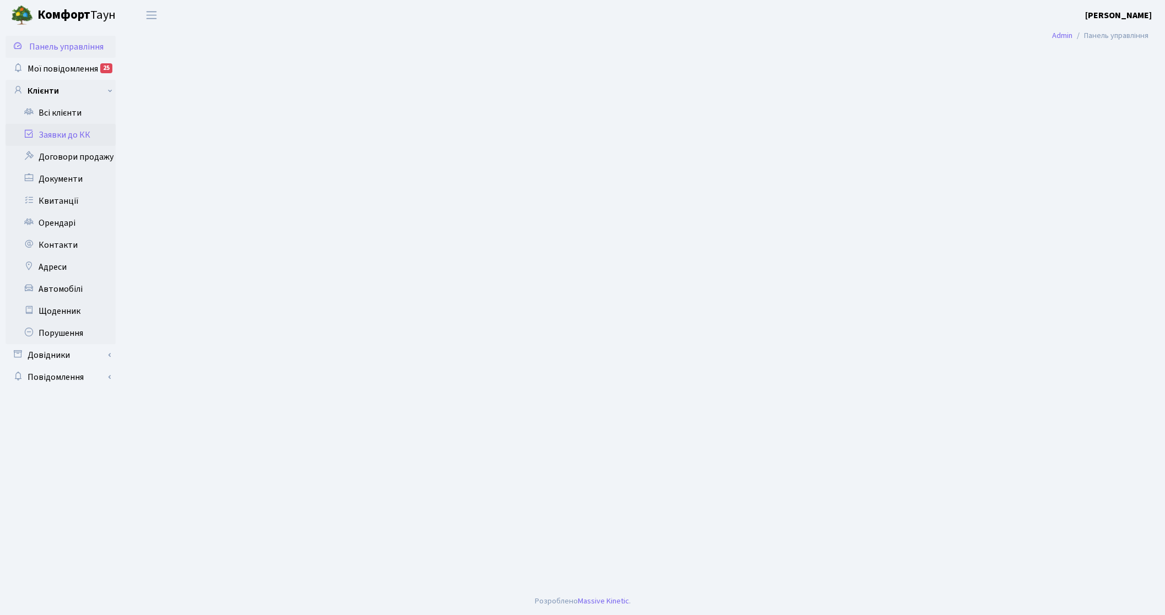
click at [50, 136] on link "Заявки до КК" at bounding box center [61, 135] width 110 height 22
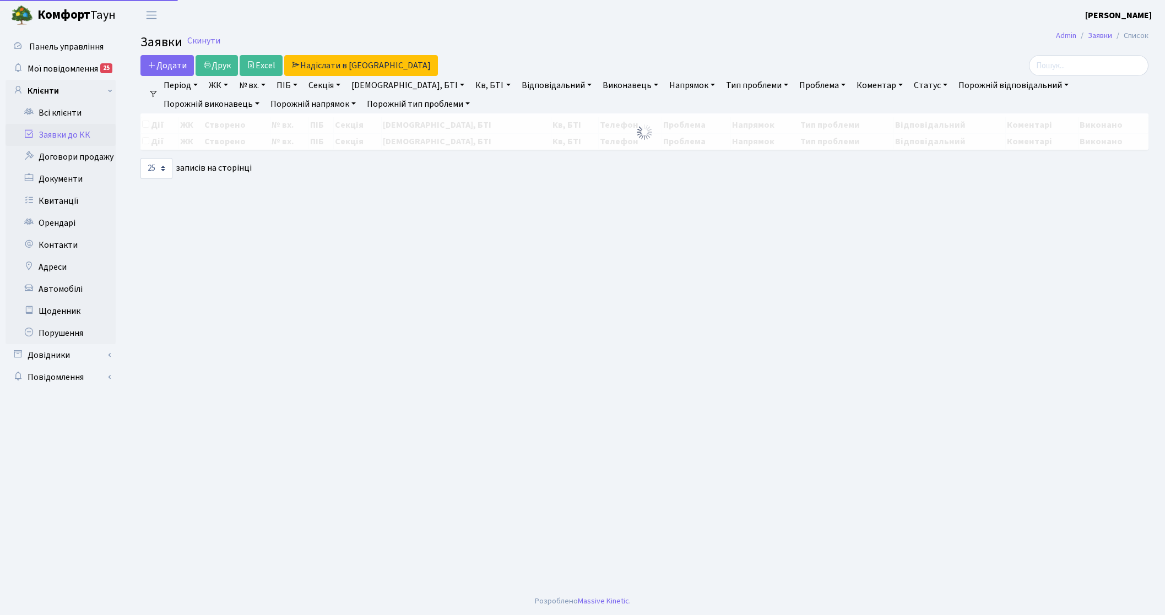
select select "25"
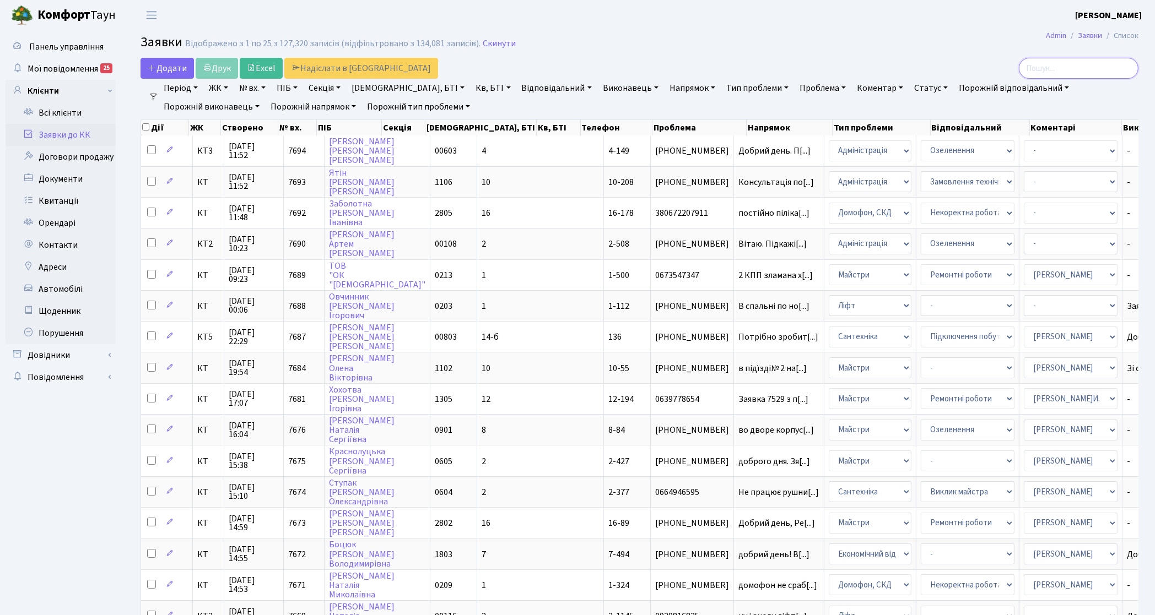
click at [1095, 62] on input "search" at bounding box center [1079, 68] width 120 height 21
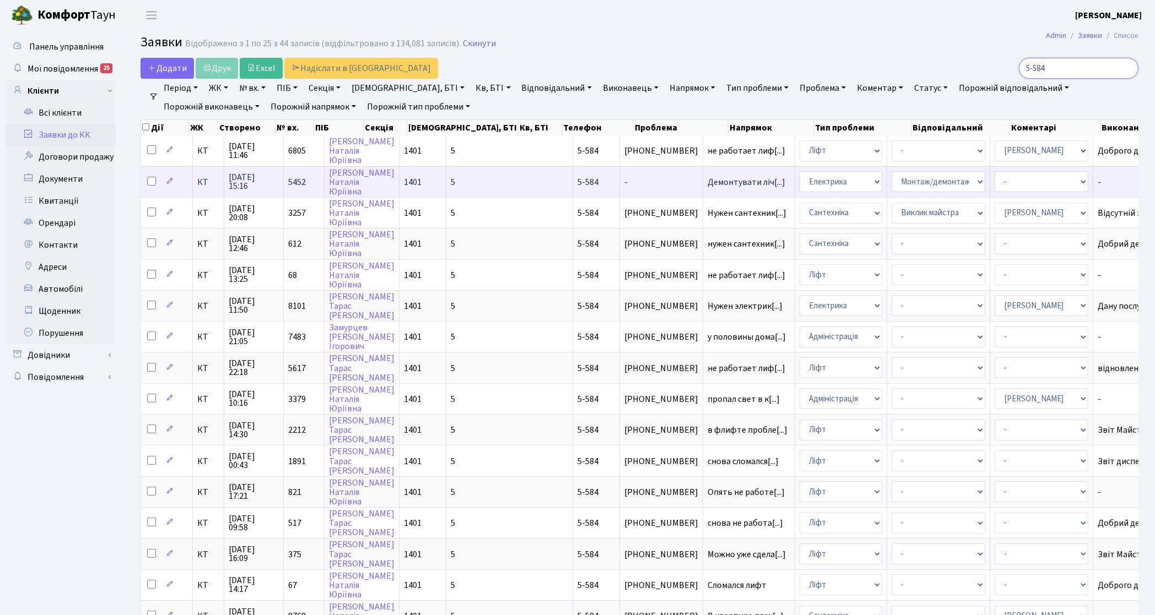
type input "5-584"
click at [210, 187] on td "КТ" at bounding box center [208, 181] width 31 height 31
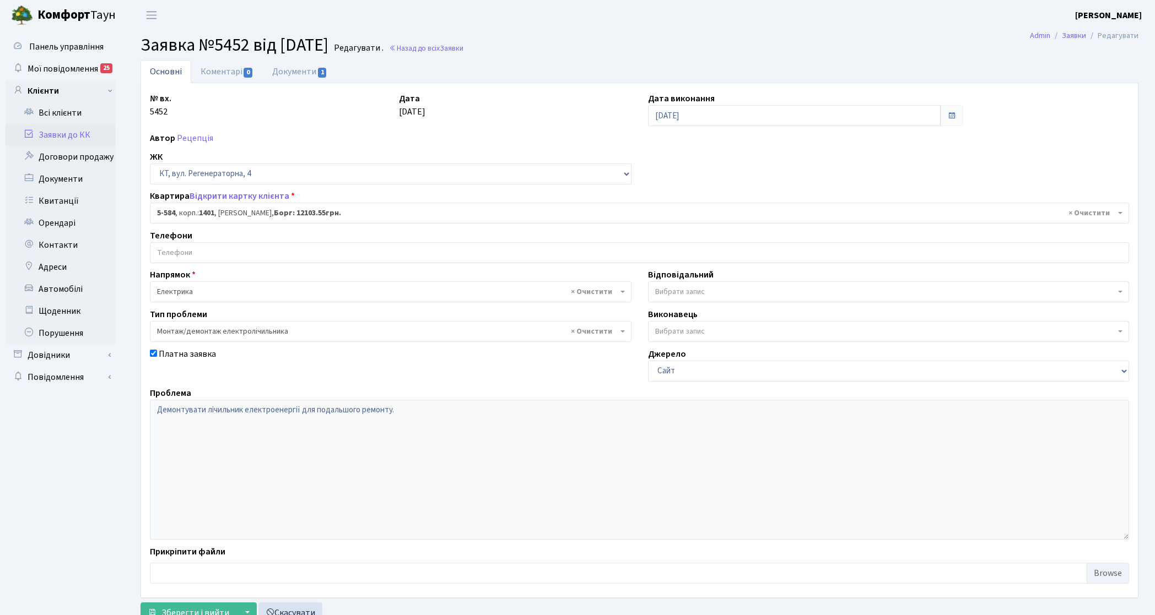
select select "1978"
select select "11"
click at [62, 133] on link "Заявки до КК" at bounding box center [61, 135] width 110 height 22
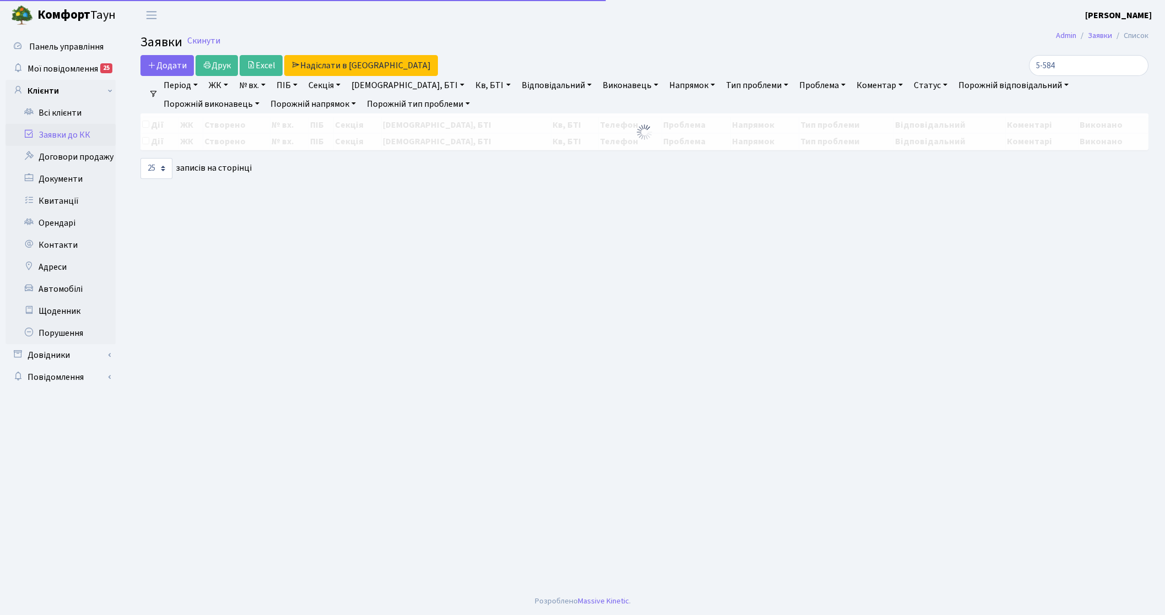
select select "25"
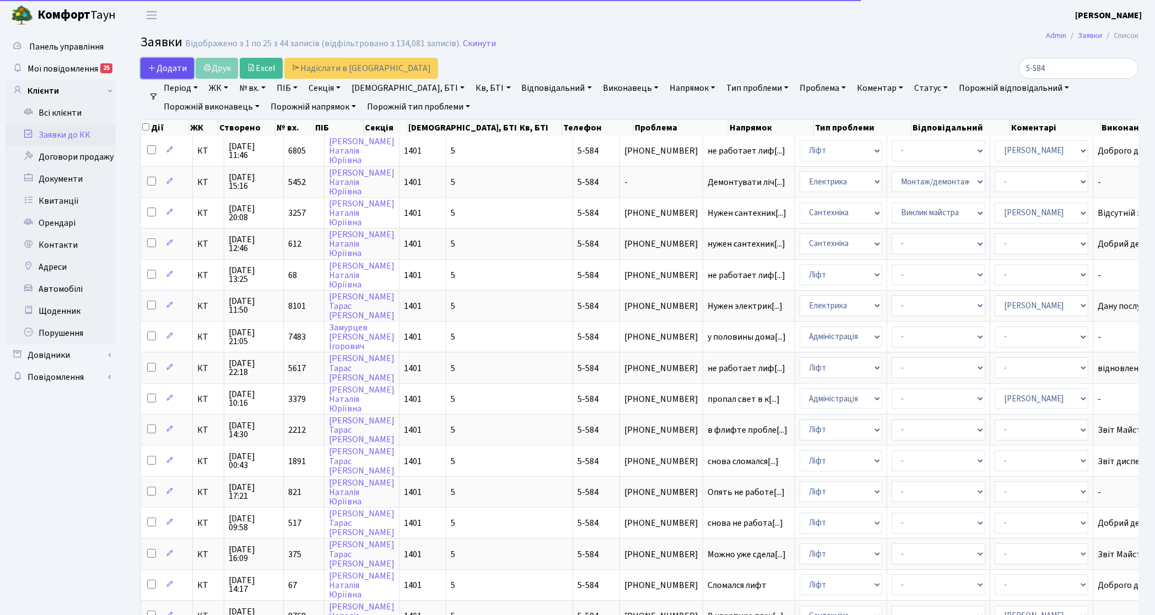
click at [175, 78] on link "Додати" at bounding box center [166, 68] width 53 height 21
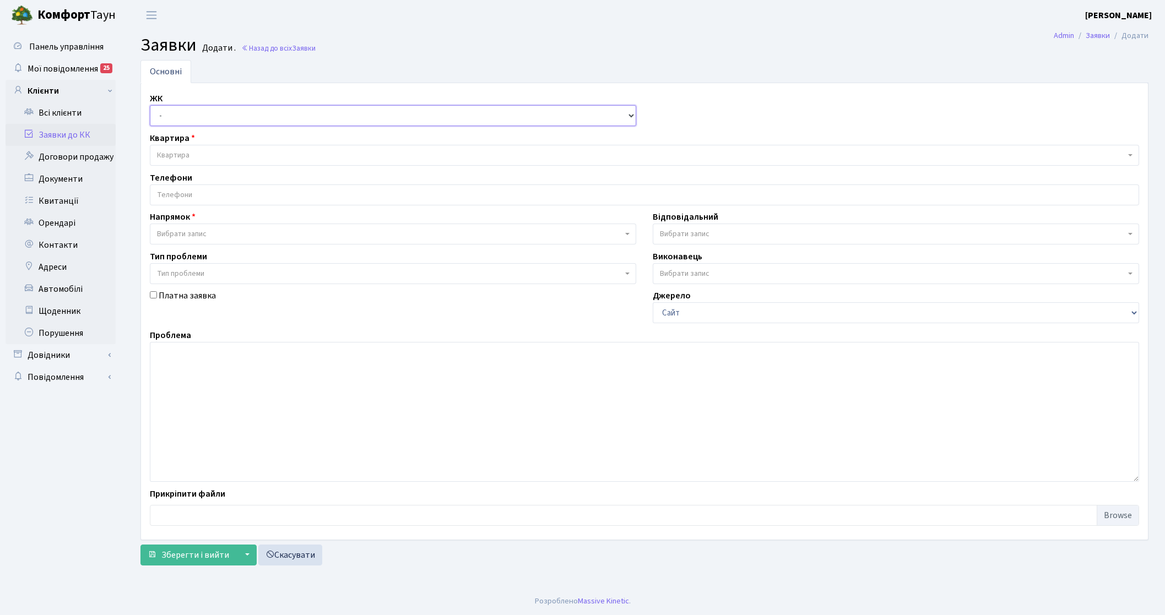
drag, startPoint x: 169, startPoint y: 113, endPoint x: 171, endPoint y: 122, distance: 8.4
click at [169, 113] on select "- КТ, вул. Регенераторна, 4 КТ2, просп. [STREET_ADDRESS] [STREET_ADDRESS] [PERS…" at bounding box center [393, 115] width 486 height 21
select select "271"
click at [150, 106] on select "- КТ, вул. Регенераторна, 4 КТ2, просп. [STREET_ADDRESS] [STREET_ADDRESS] [PERS…" at bounding box center [393, 115] width 486 height 21
select select
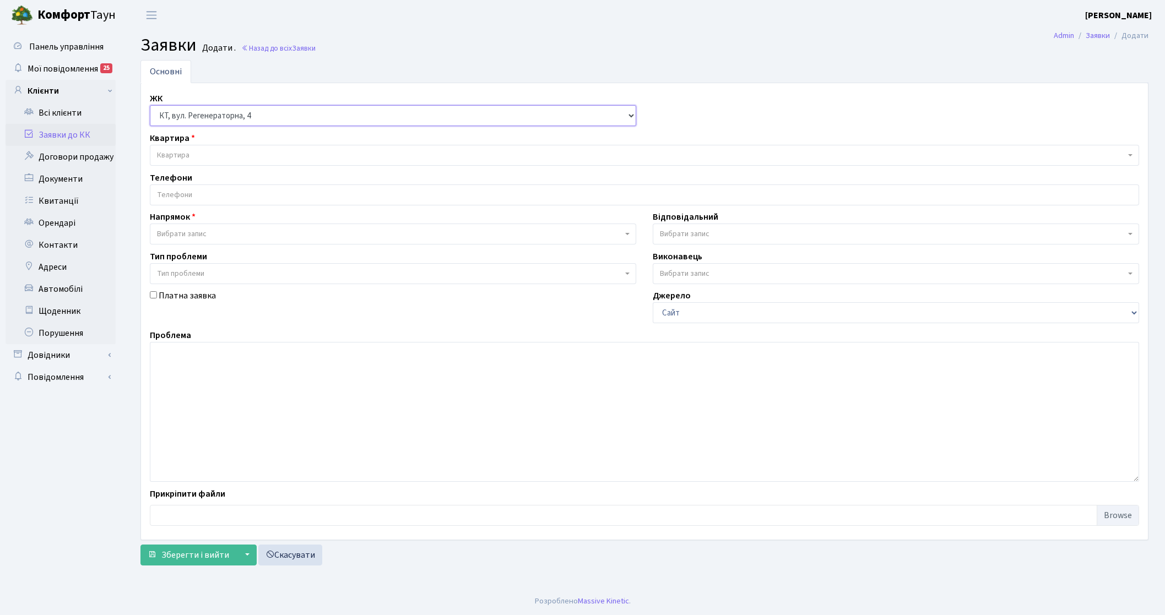
select select
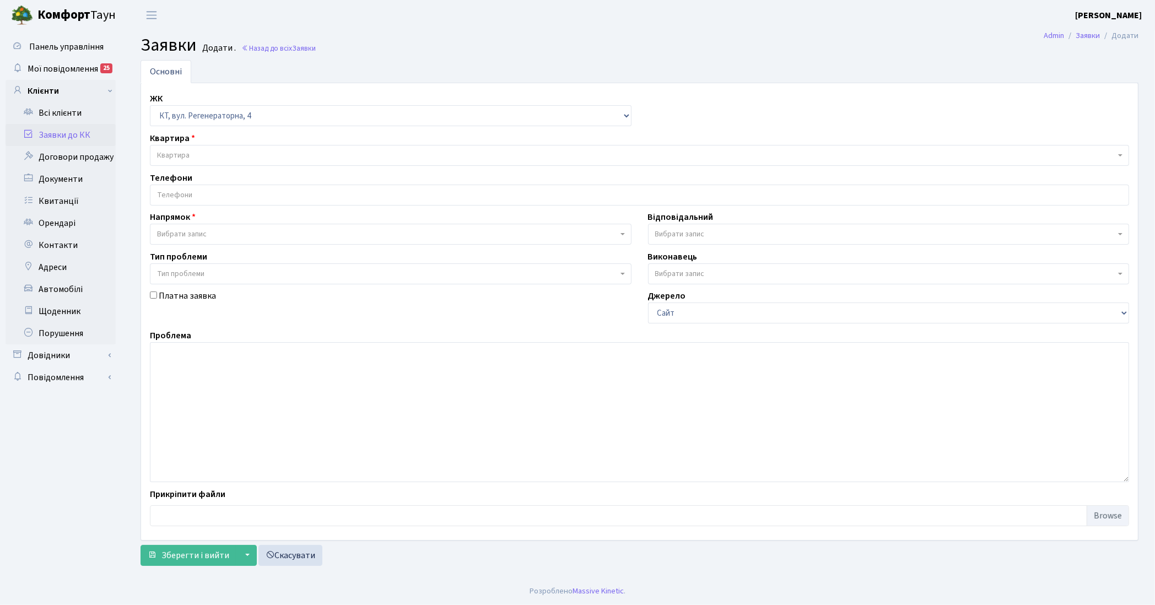
click at [176, 150] on span "Квартира" at bounding box center [173, 155] width 33 height 11
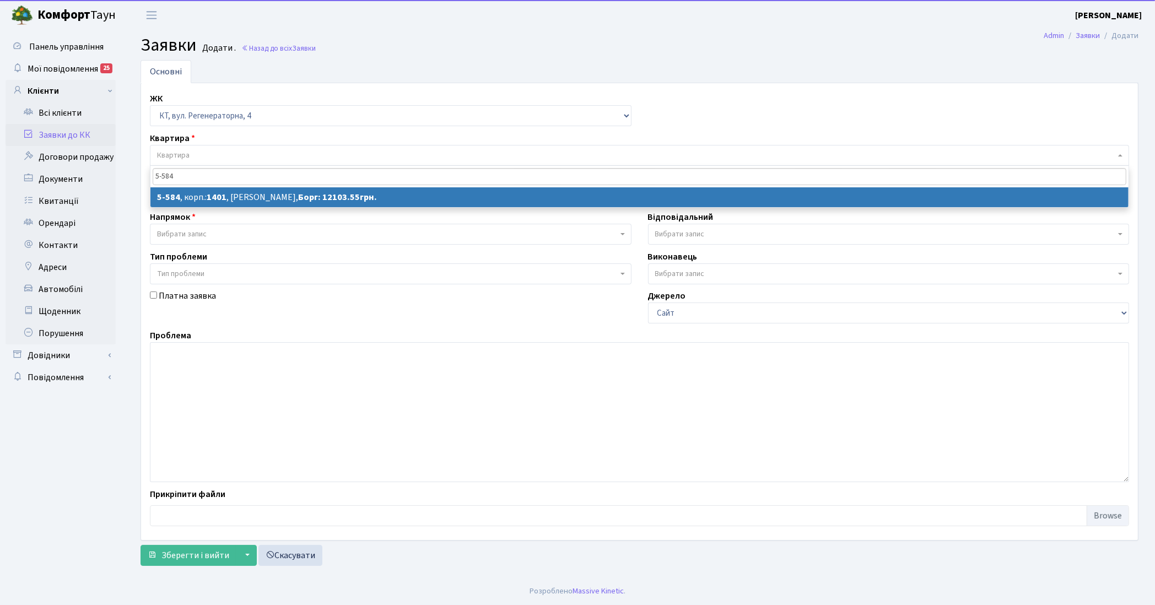
type input "5-584"
select select
select select "1978"
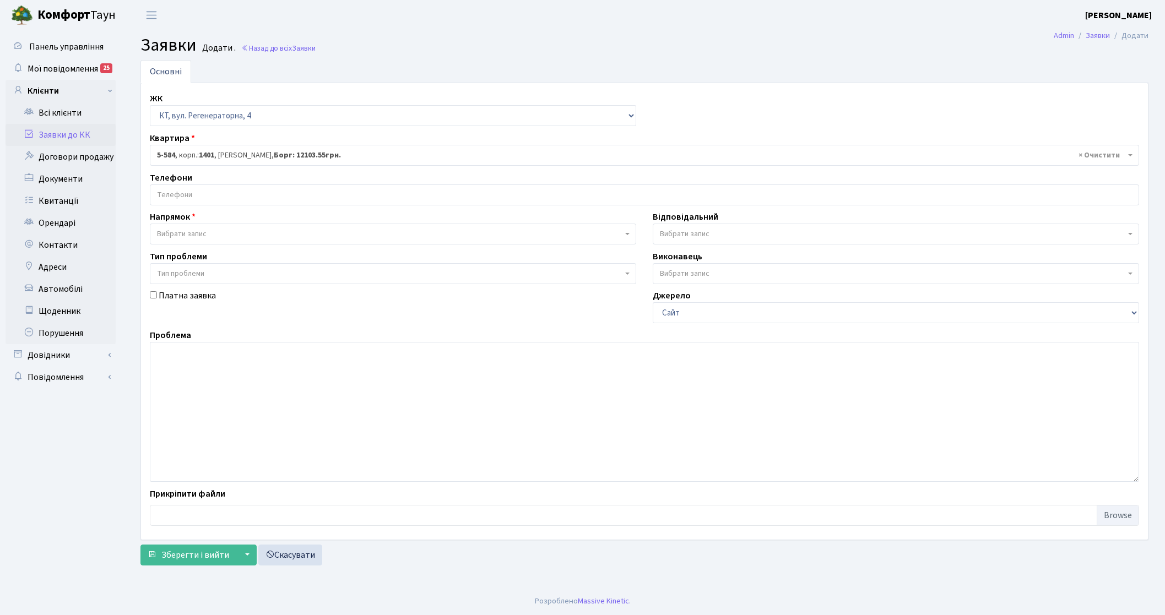
click at [207, 194] on input "search" at bounding box center [644, 195] width 988 height 20
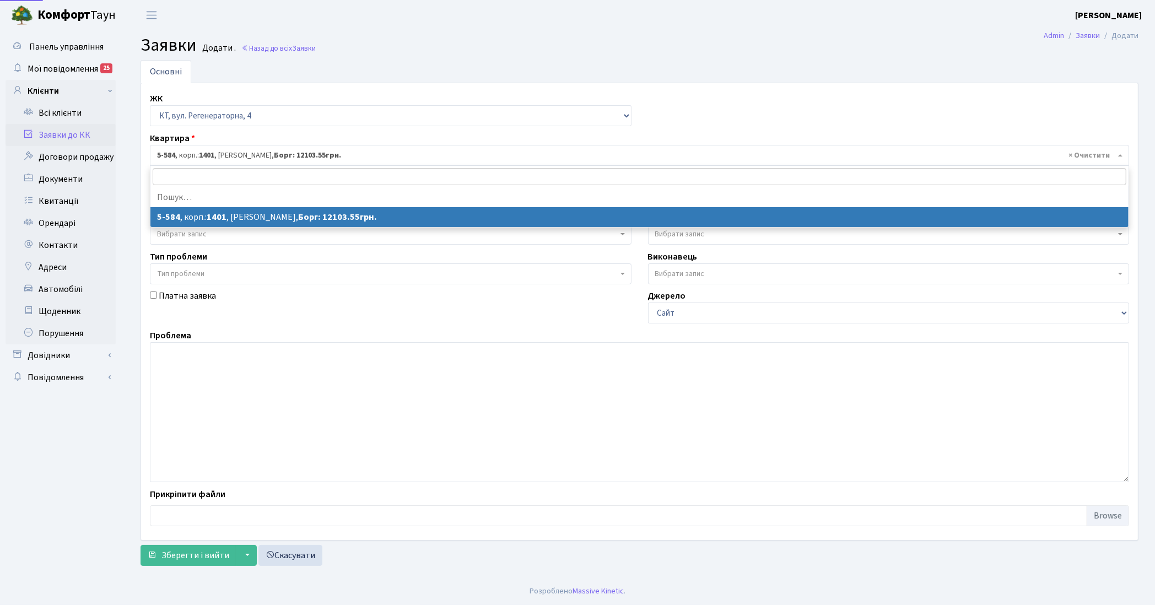
click at [205, 158] on b "1401" at bounding box center [206, 155] width 15 height 11
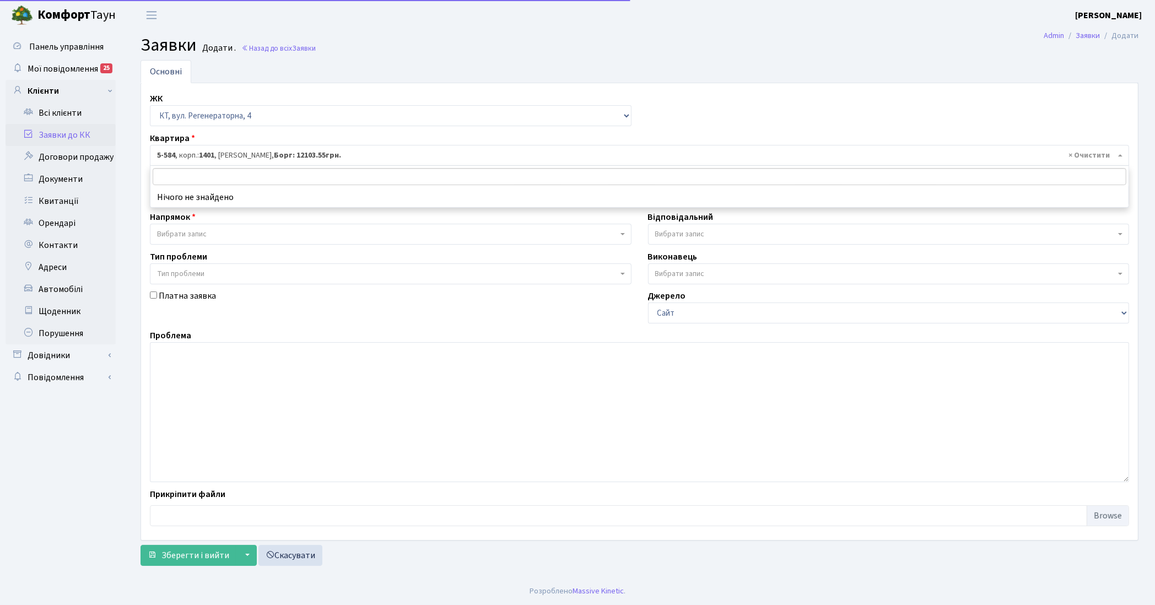
click at [191, 194] on li "Нічого не знайдено" at bounding box center [639, 197] width 978 height 20
click at [191, 176] on input "search" at bounding box center [639, 176] width 973 height 17
click at [188, 172] on input "search" at bounding box center [639, 176] width 973 height 17
drag, startPoint x: 263, startPoint y: 277, endPoint x: 262, endPoint y: 238, distance: 39.1
click at [264, 277] on span "Тип проблеми" at bounding box center [387, 273] width 461 height 11
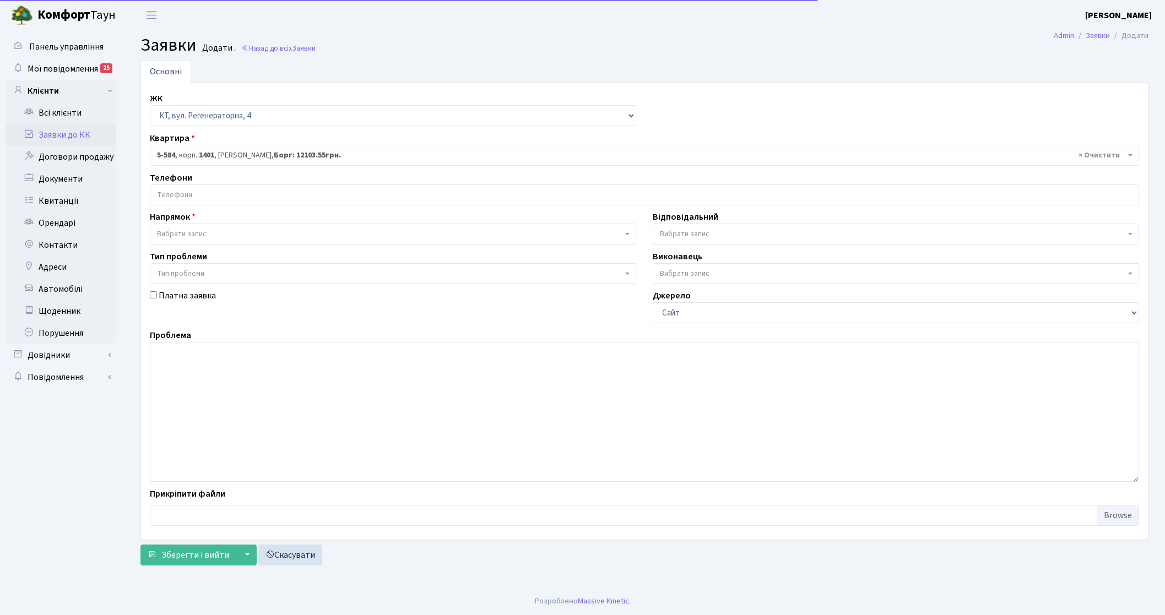
click at [257, 182] on div "Телефони" at bounding box center [645, 188] width 1006 height 34
click at [245, 193] on input "search" at bounding box center [644, 195] width 988 height 20
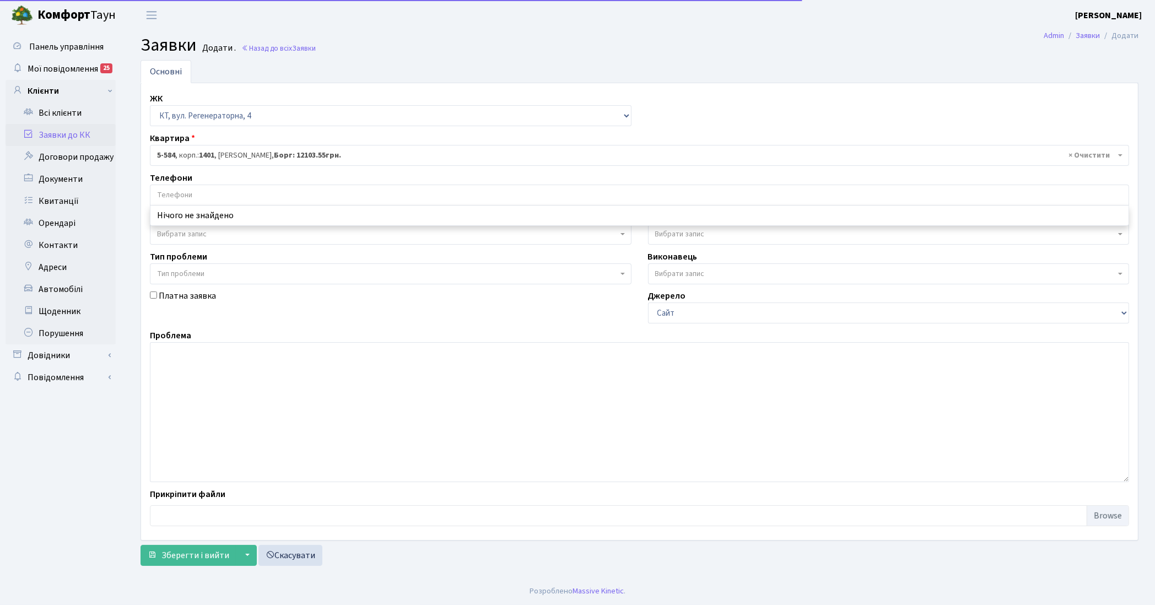
click at [245, 193] on input "search" at bounding box center [639, 195] width 978 height 20
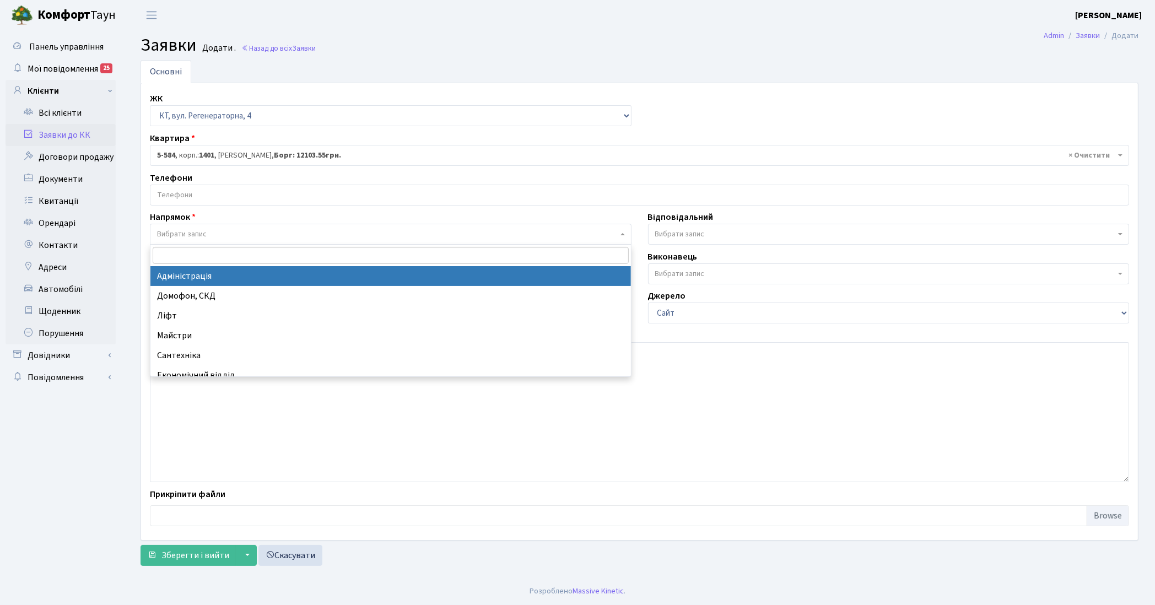
click at [205, 229] on span "Вибрати запис" at bounding box center [182, 234] width 50 height 11
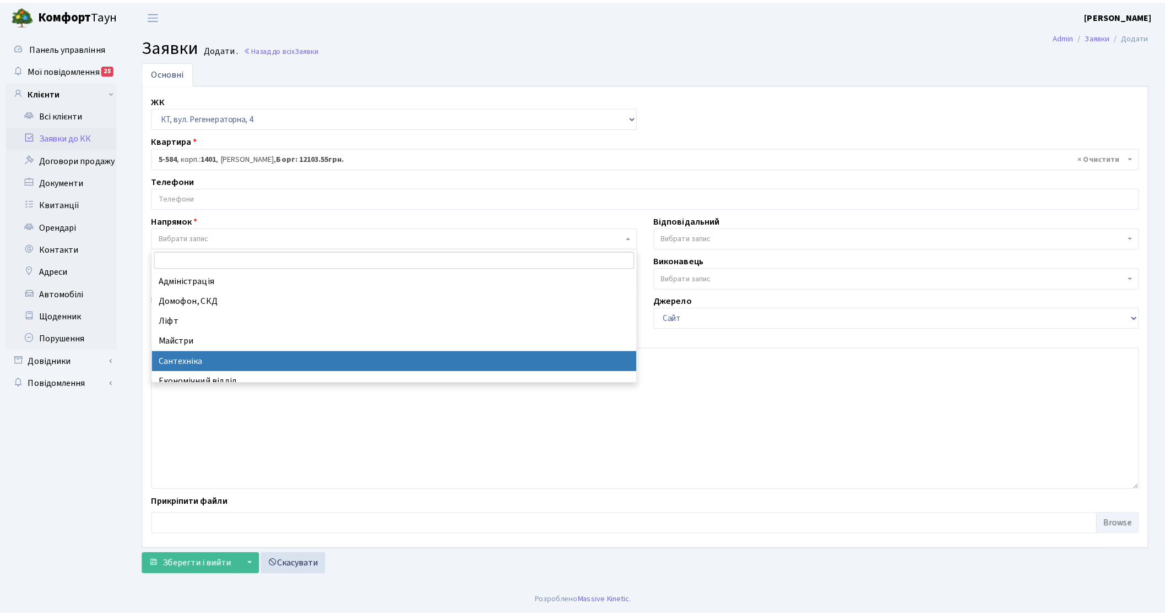
scroll to position [69, 0]
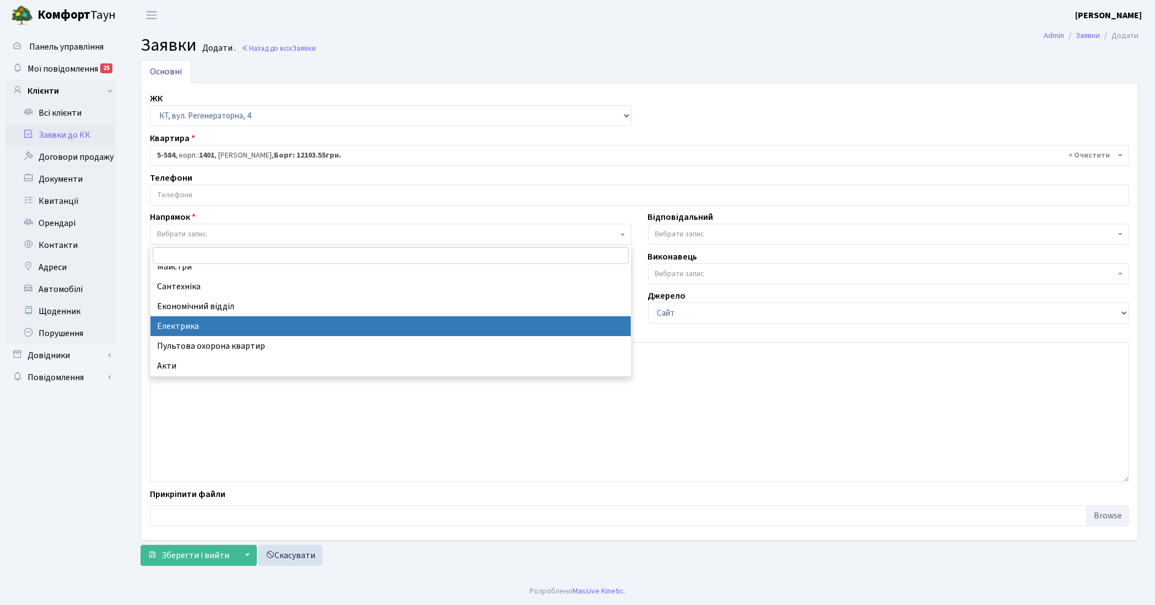
select select "3"
select select
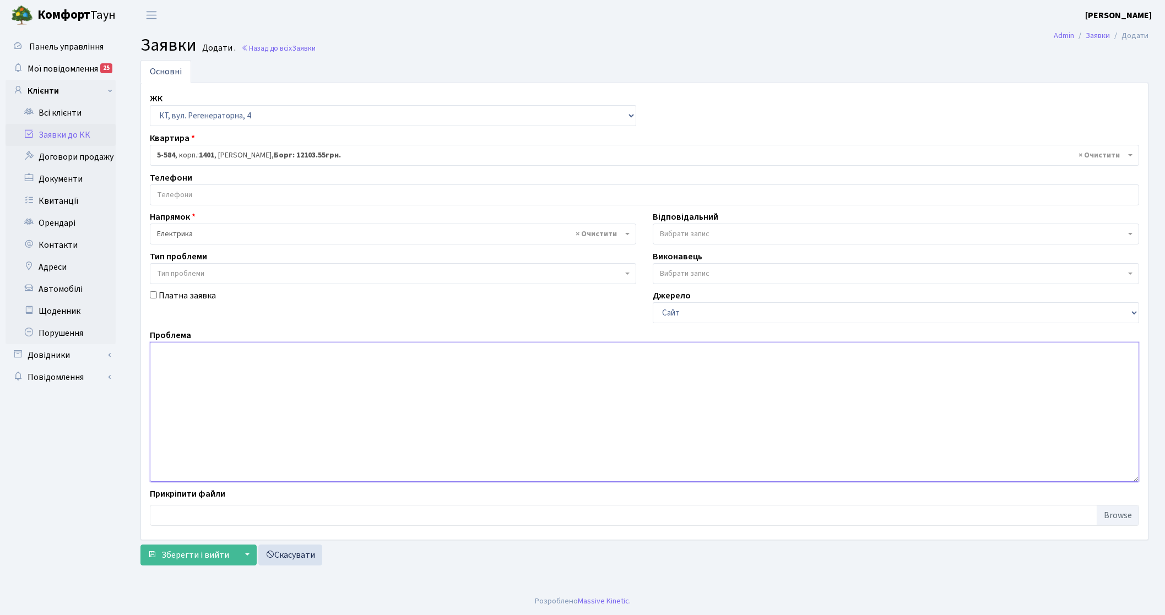
click at [239, 384] on textarea at bounding box center [644, 412] width 989 height 140
type textarea "встановити лічильник е/е після ремонту 063-438-81-45"
click at [692, 231] on span "Вибрати запис" at bounding box center [685, 234] width 50 height 11
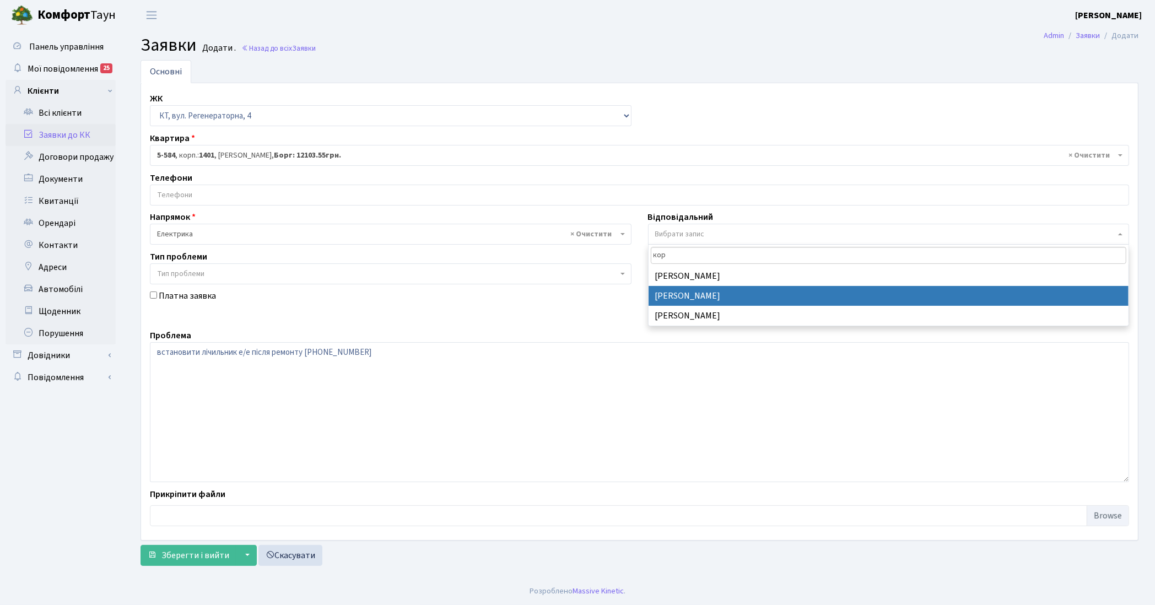
type input "кор"
select select "22"
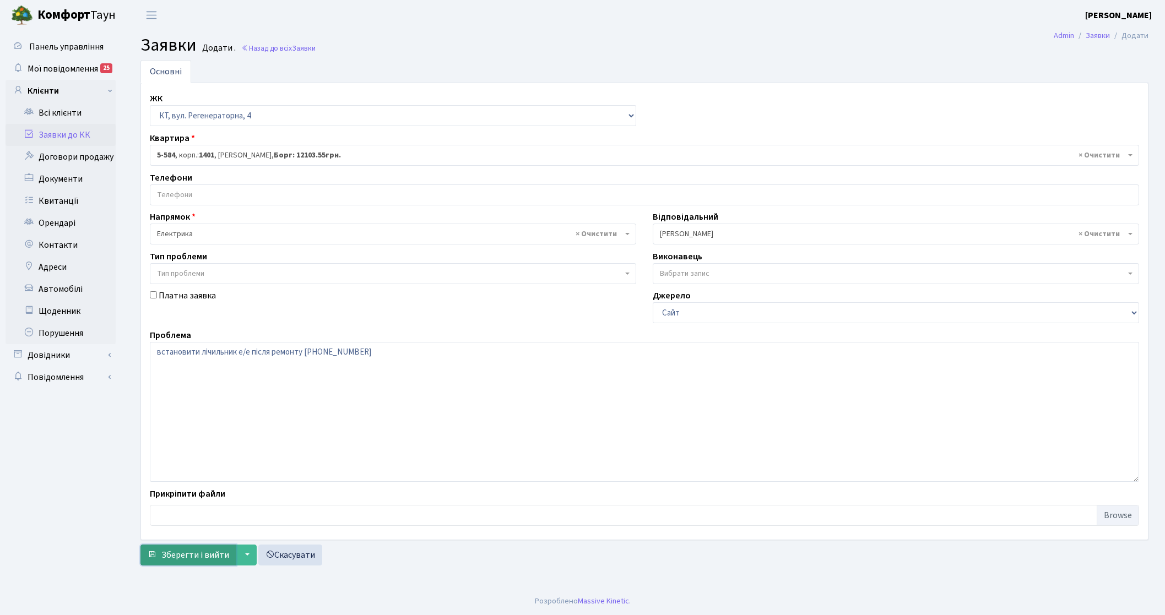
click at [207, 563] on button "Зберегти і вийти" at bounding box center [188, 555] width 96 height 21
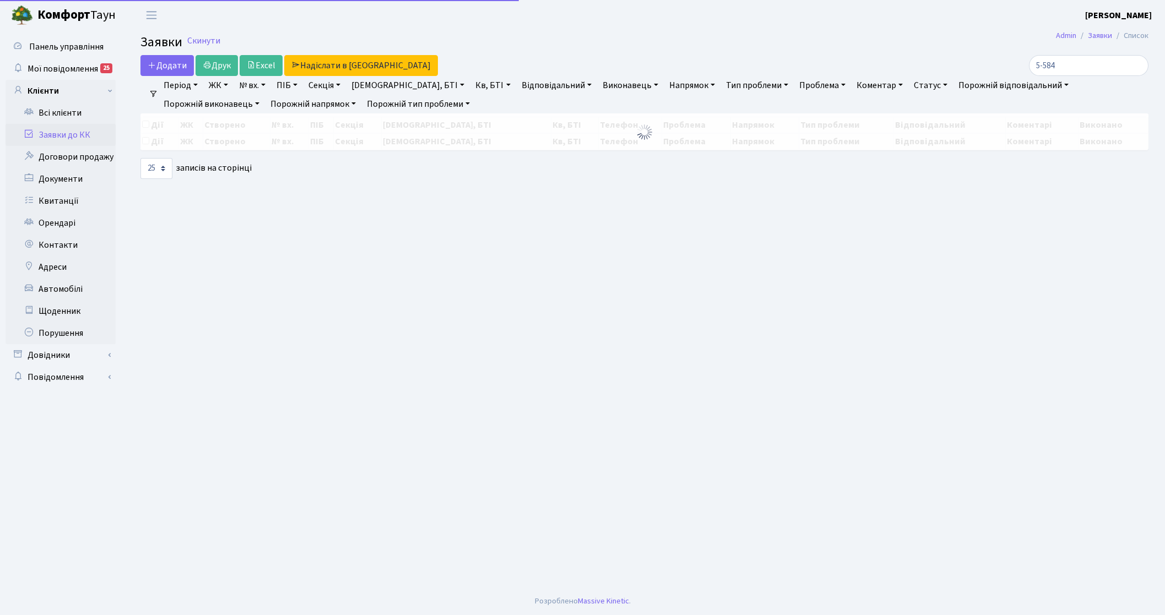
select select "25"
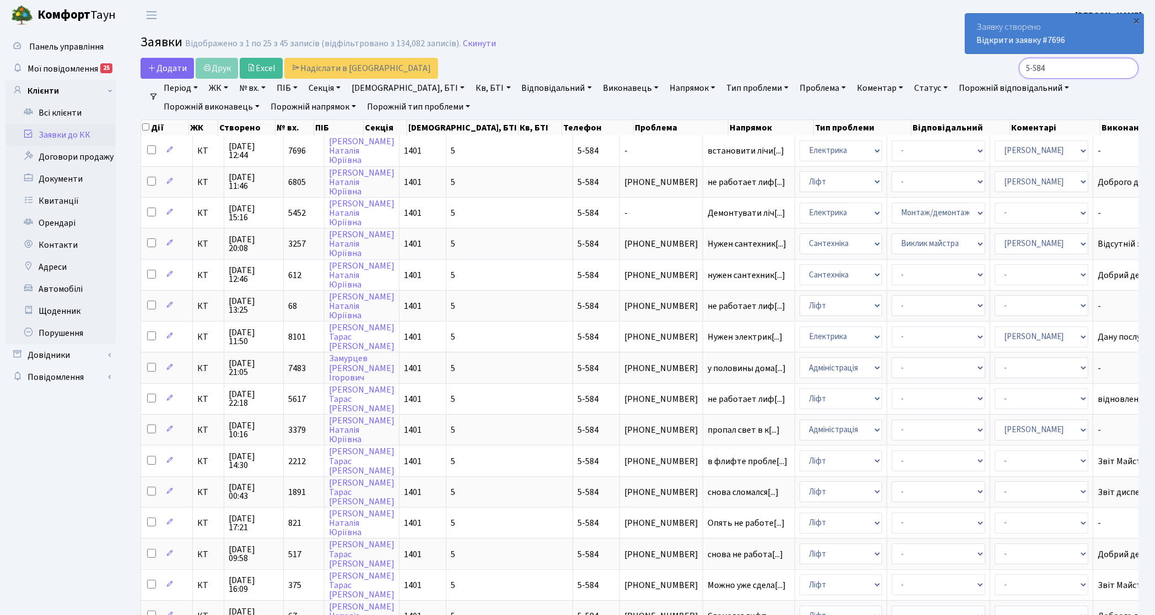
click at [1125, 65] on input "5-584" at bounding box center [1079, 68] width 120 height 21
